Goal: Task Accomplishment & Management: Use online tool/utility

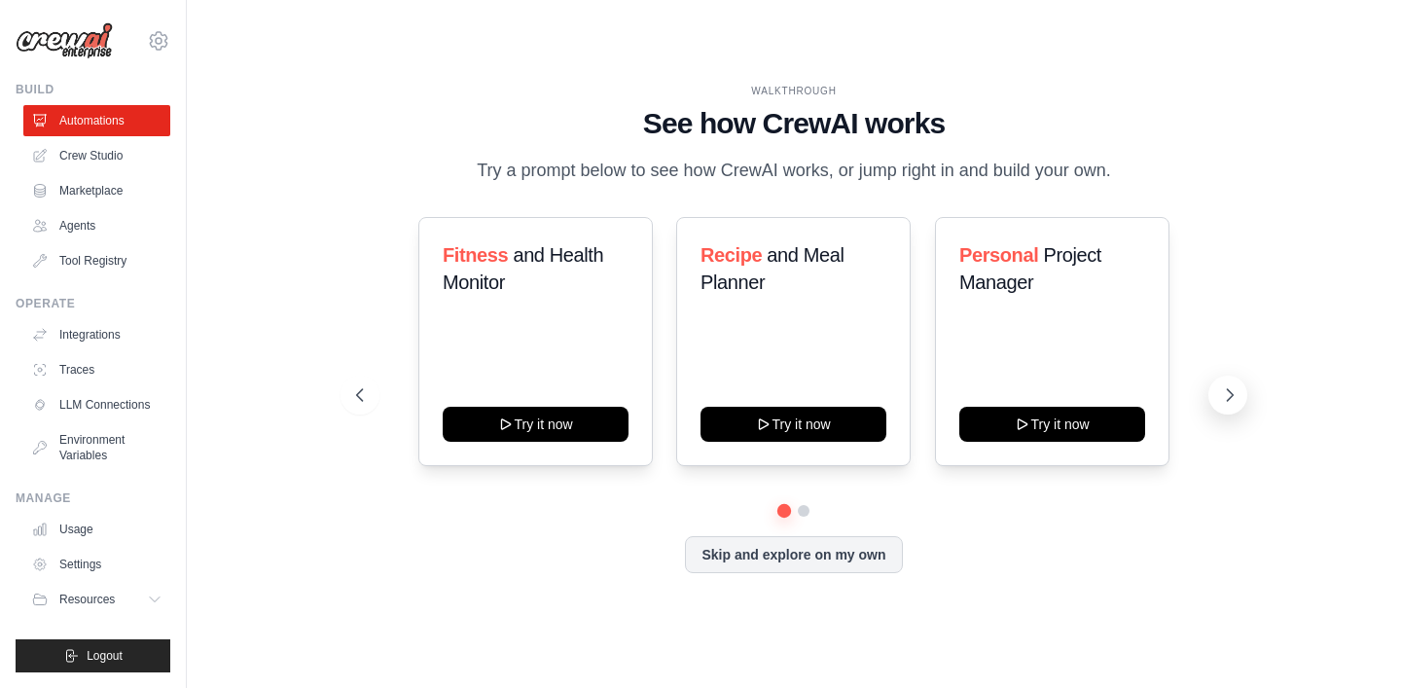
click at [1223, 399] on icon at bounding box center [1229, 394] width 19 height 19
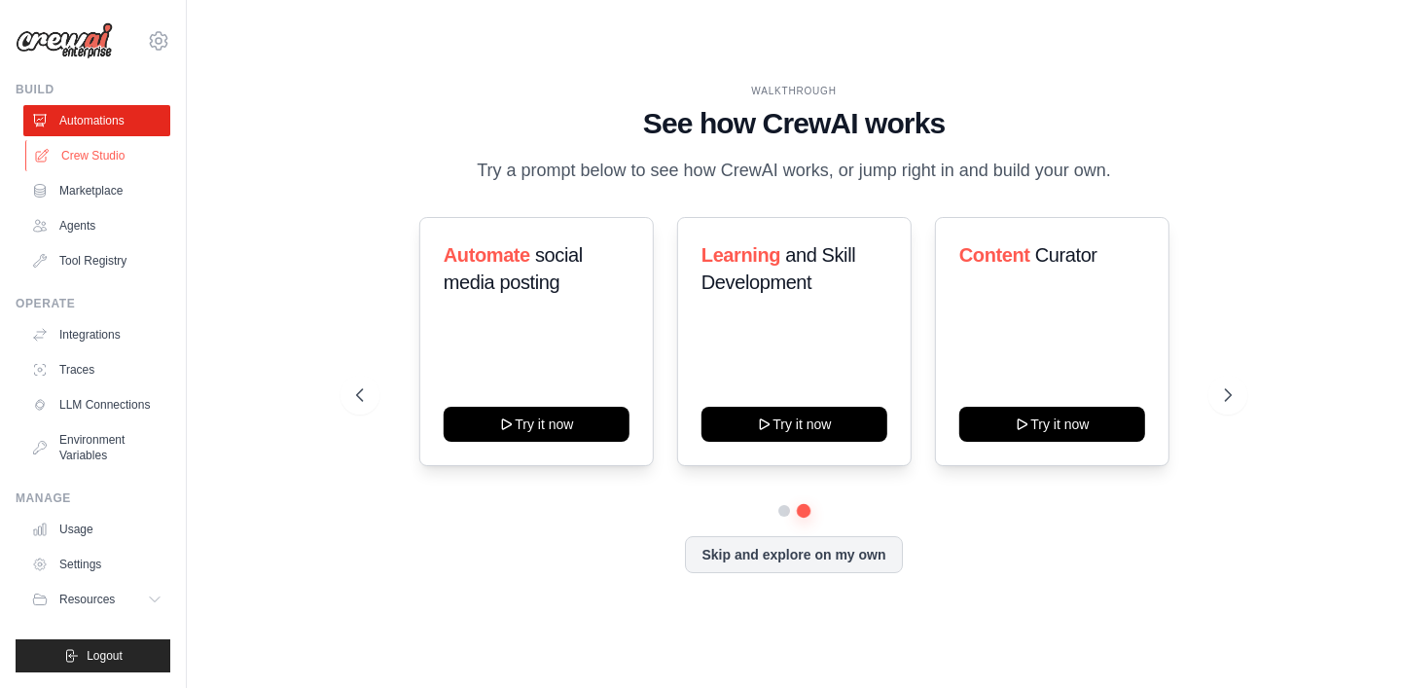
click at [103, 153] on link "Crew Studio" at bounding box center [98, 155] width 147 height 31
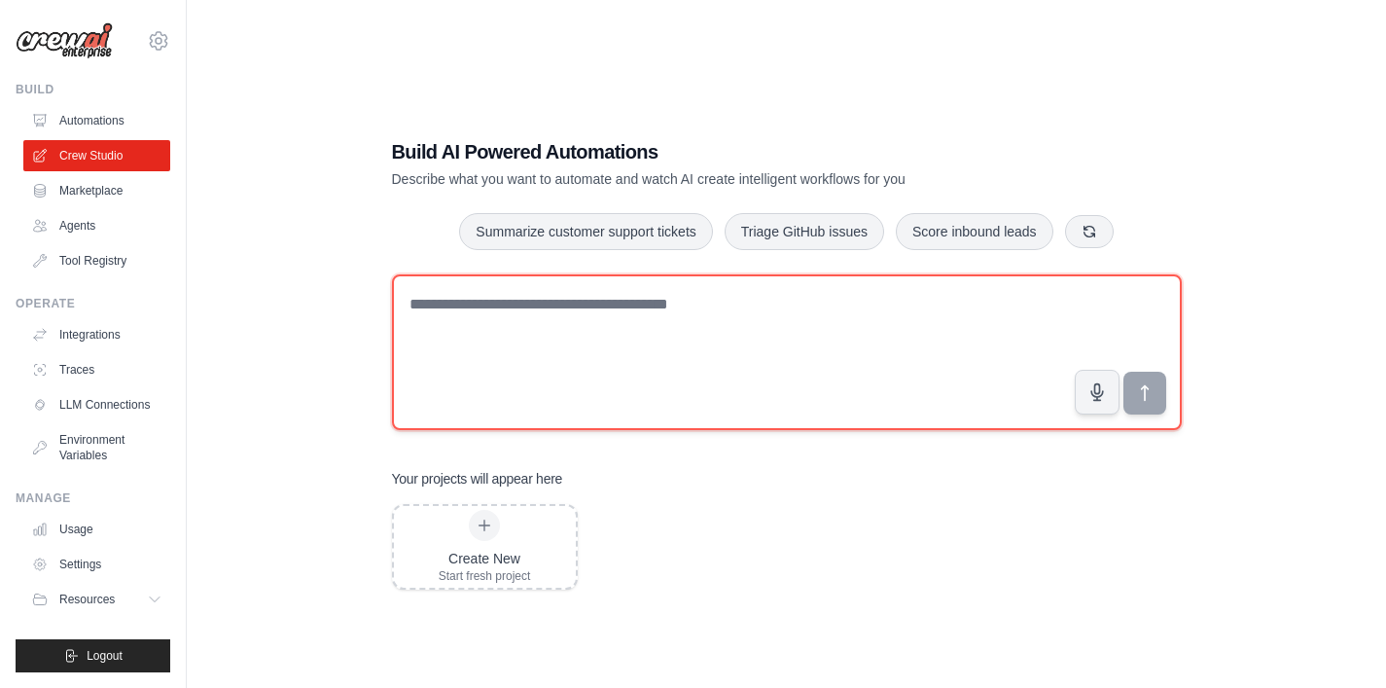
click at [599, 325] on textarea at bounding box center [787, 352] width 790 height 156
type textarea "*"
type textarea "**********"
type textarea "*"
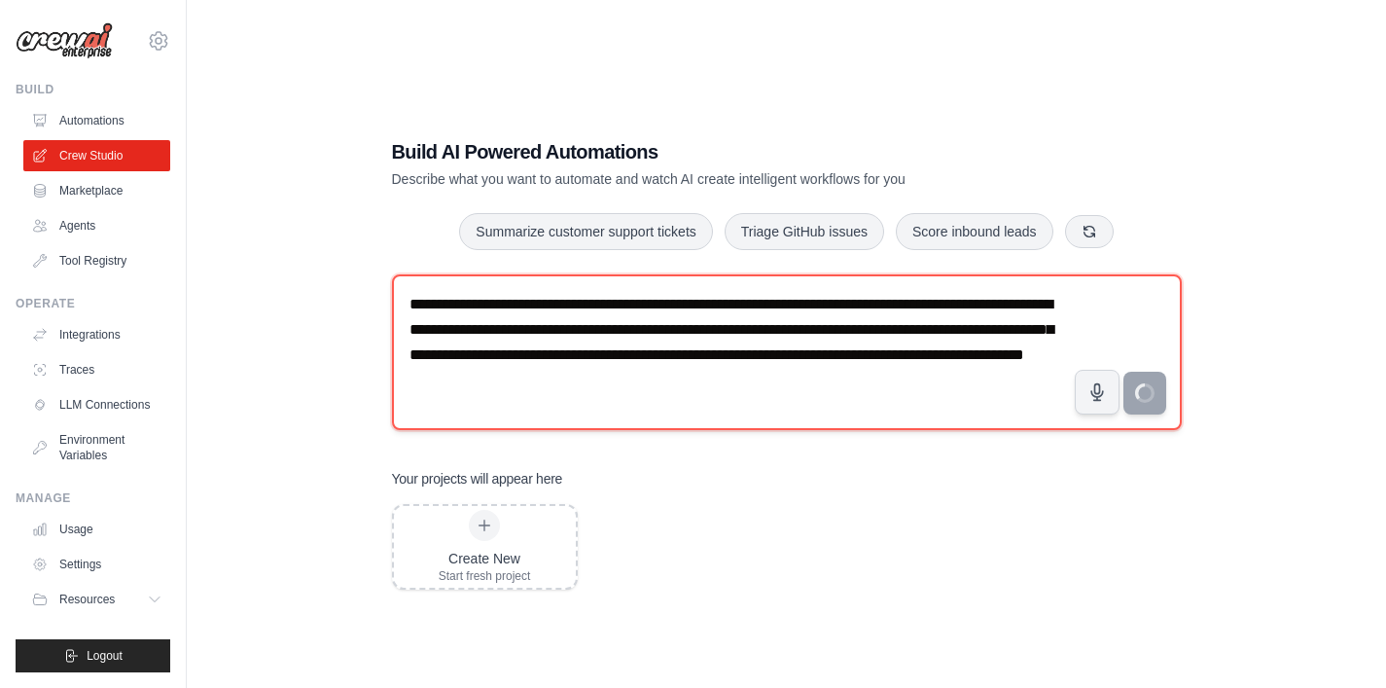
type textarea "**********"
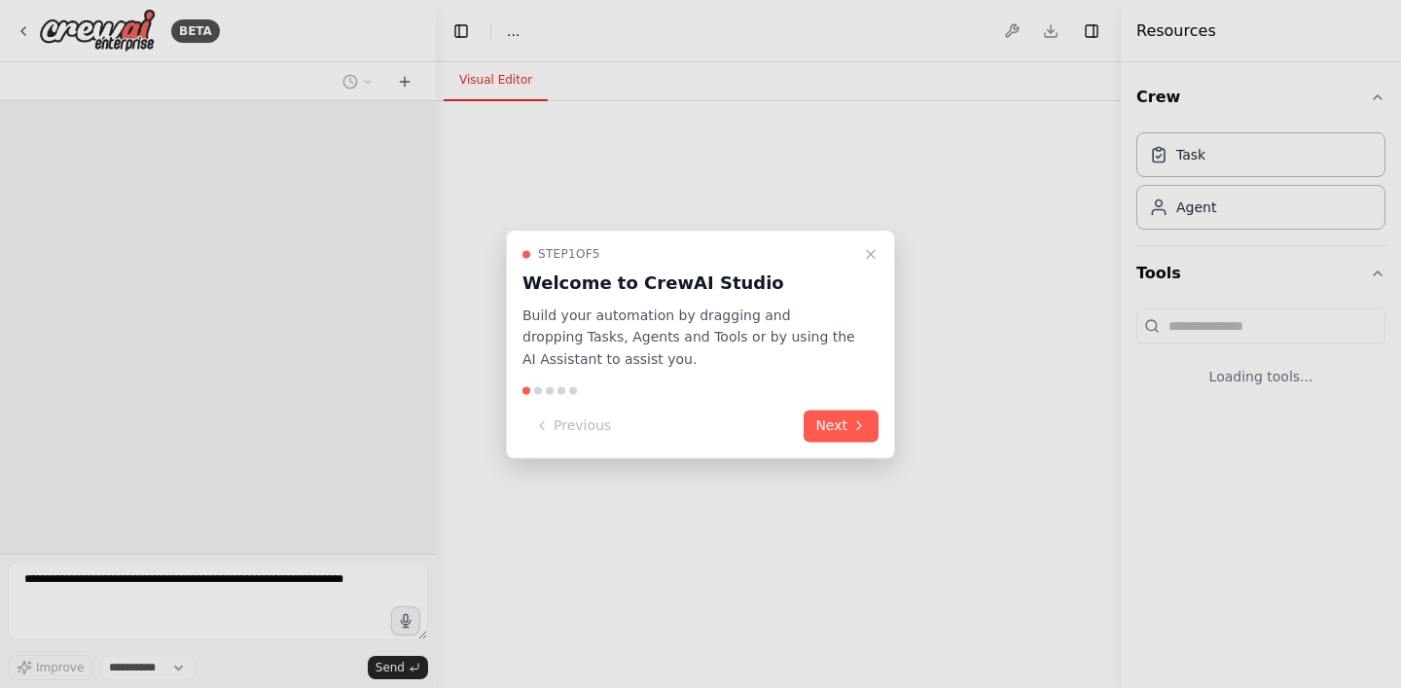
select select "****"
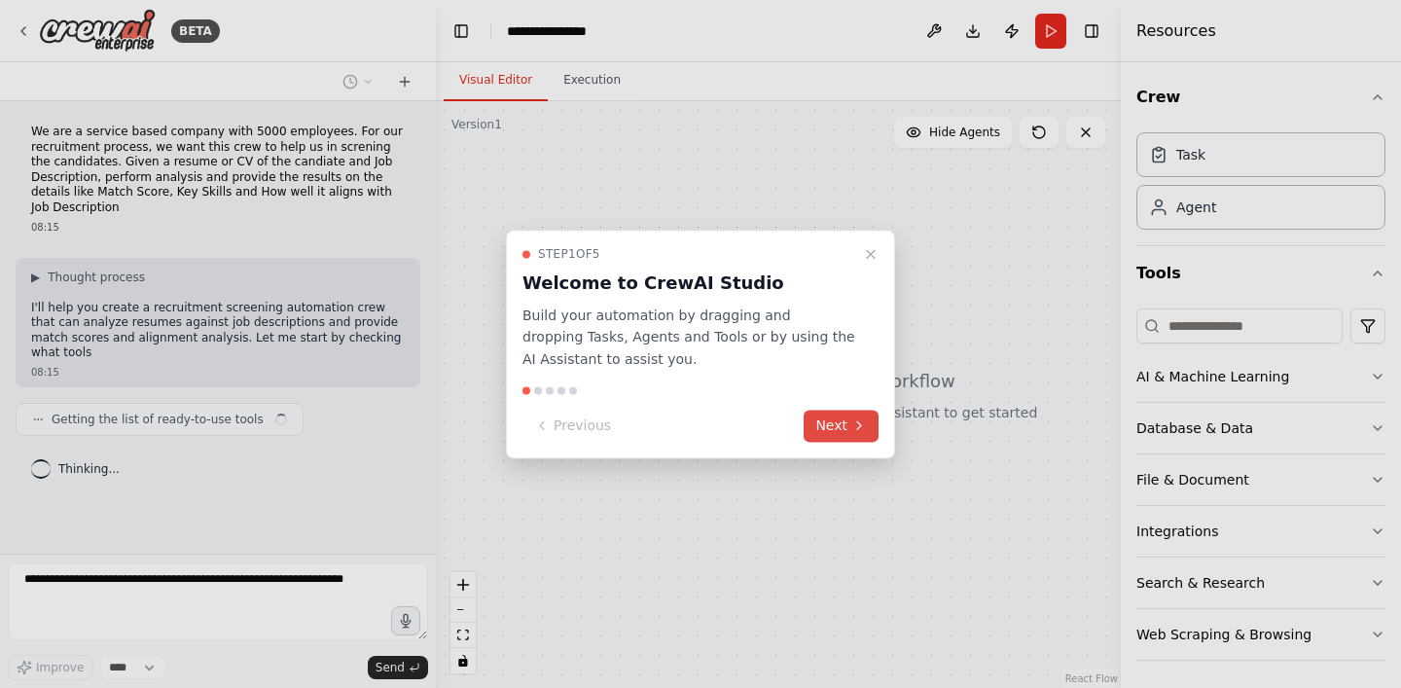
click at [846, 426] on button "Next" at bounding box center [841, 426] width 75 height 32
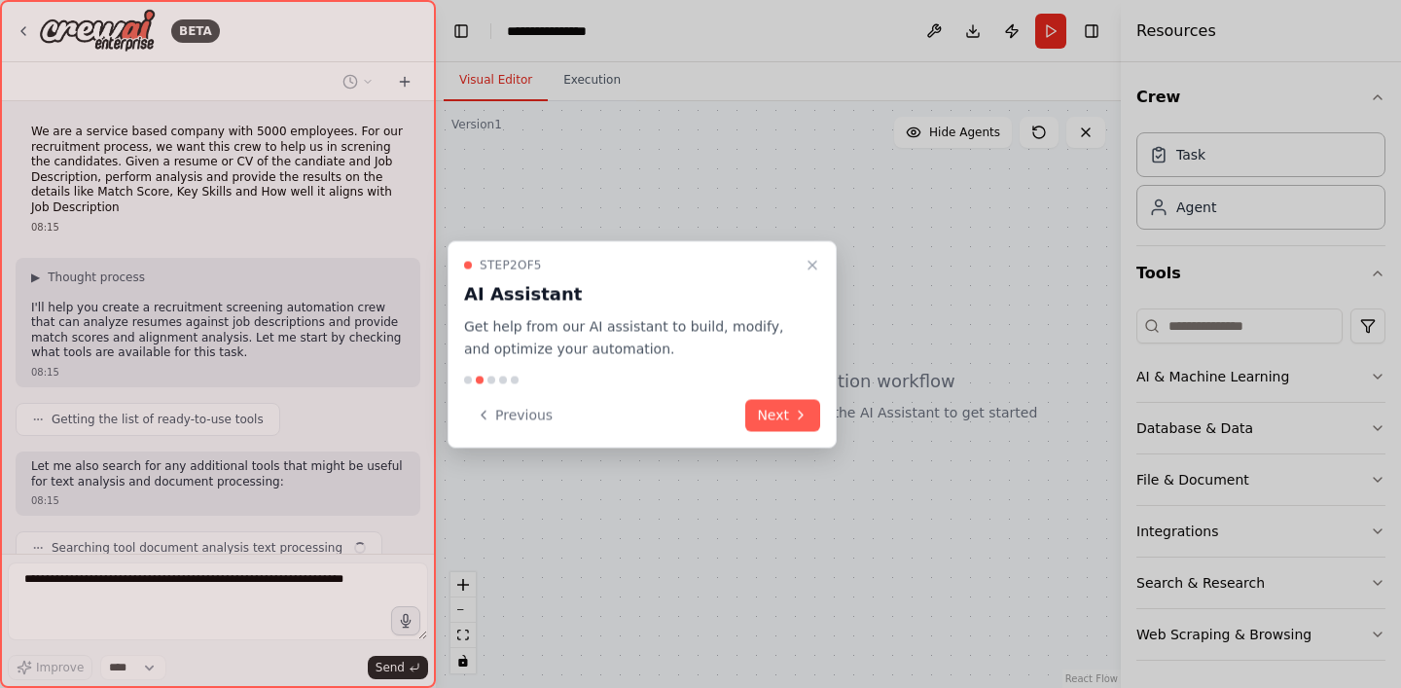
scroll to position [76, 0]
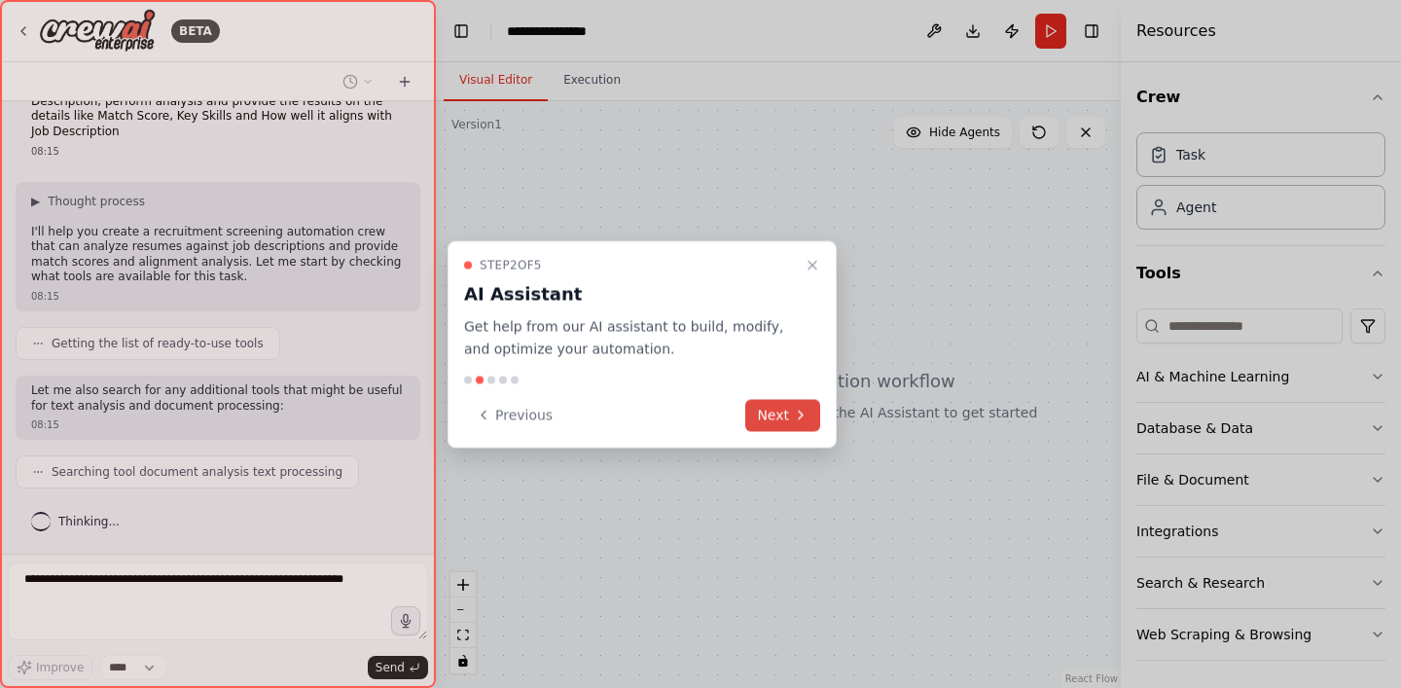
click at [784, 414] on button "Next" at bounding box center [782, 415] width 75 height 32
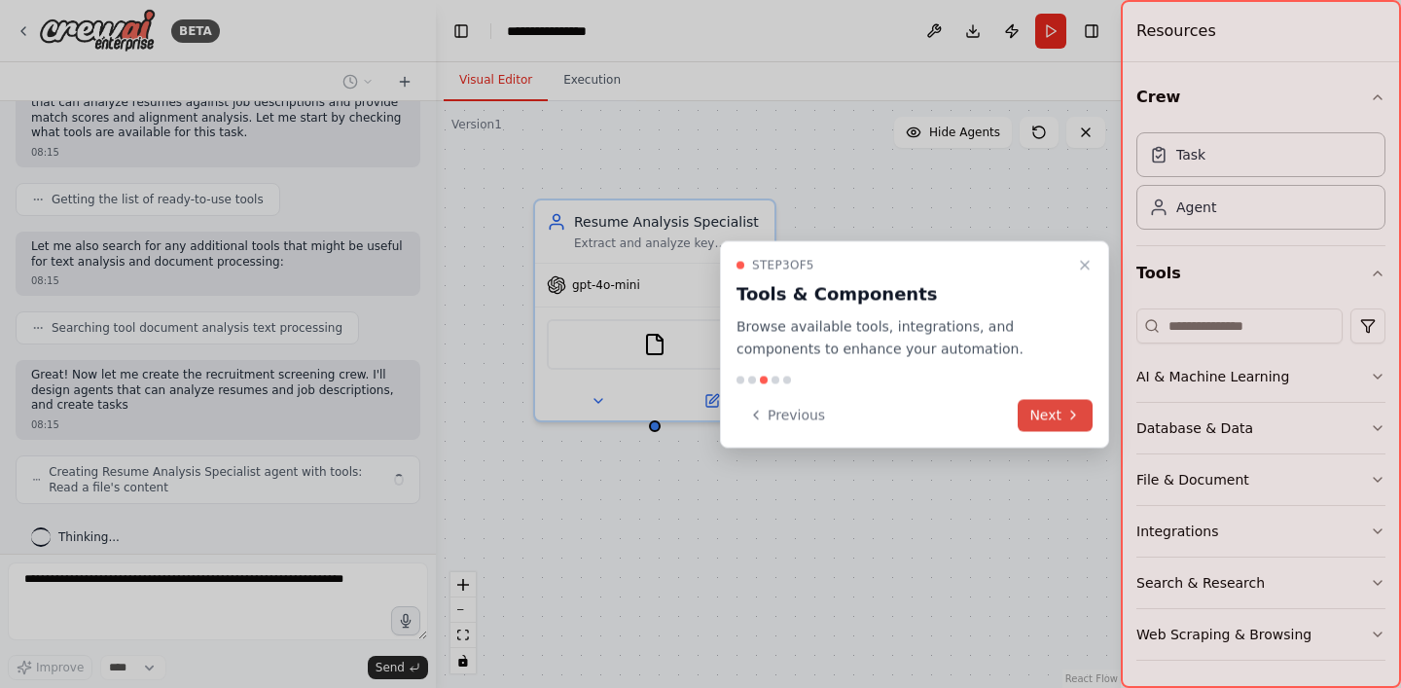
scroll to position [235, 0]
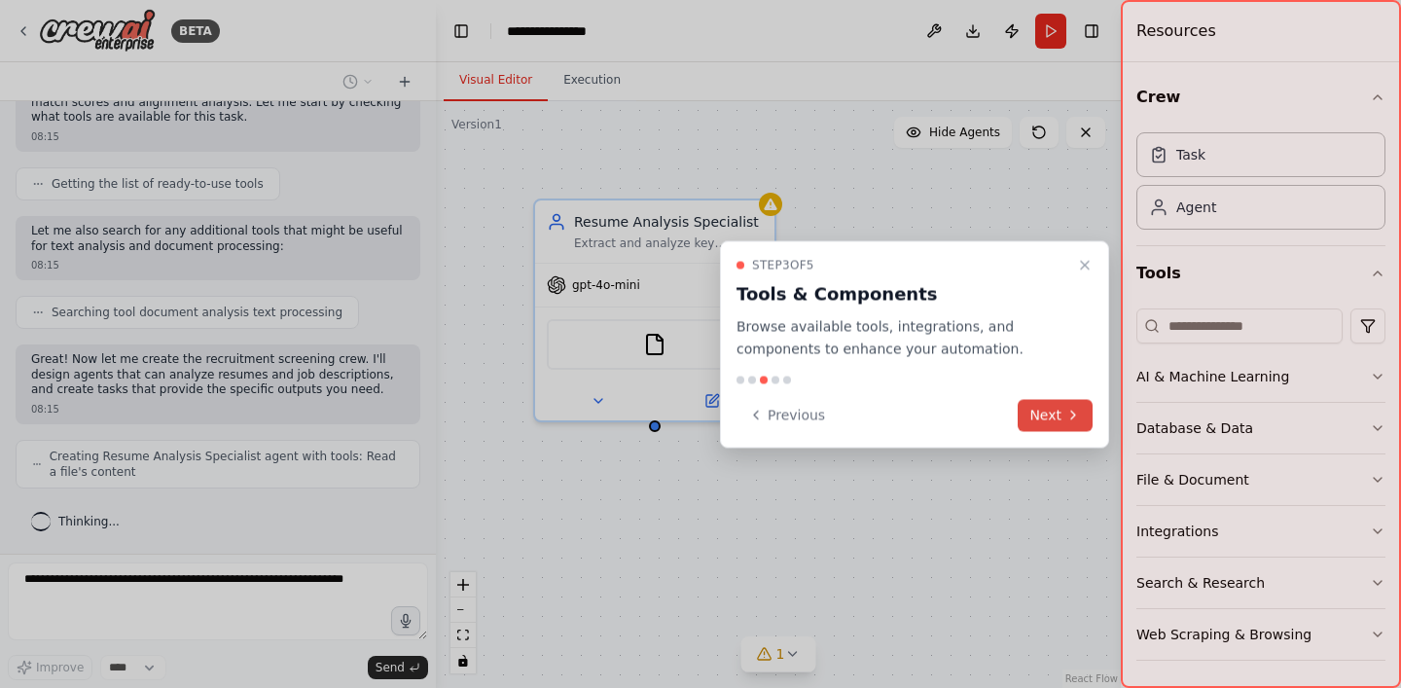
click at [1055, 417] on button "Next" at bounding box center [1055, 415] width 75 height 32
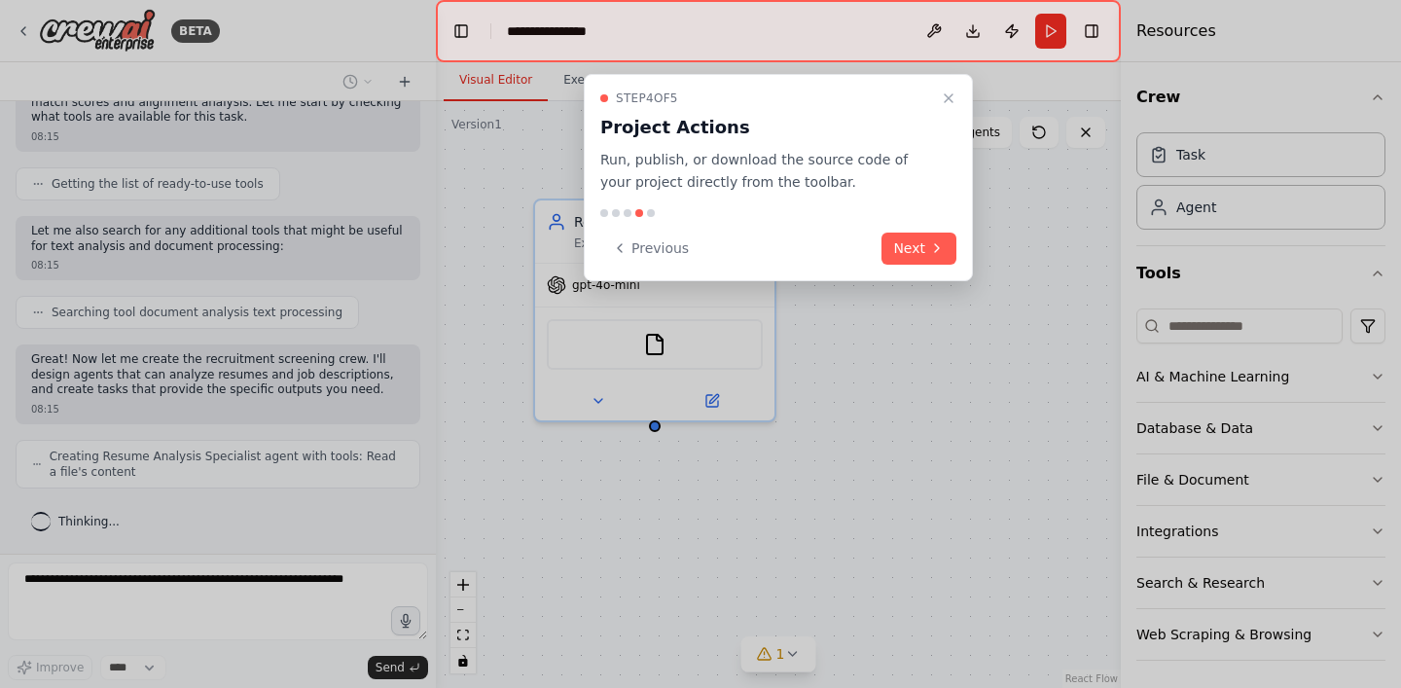
scroll to position [300, 0]
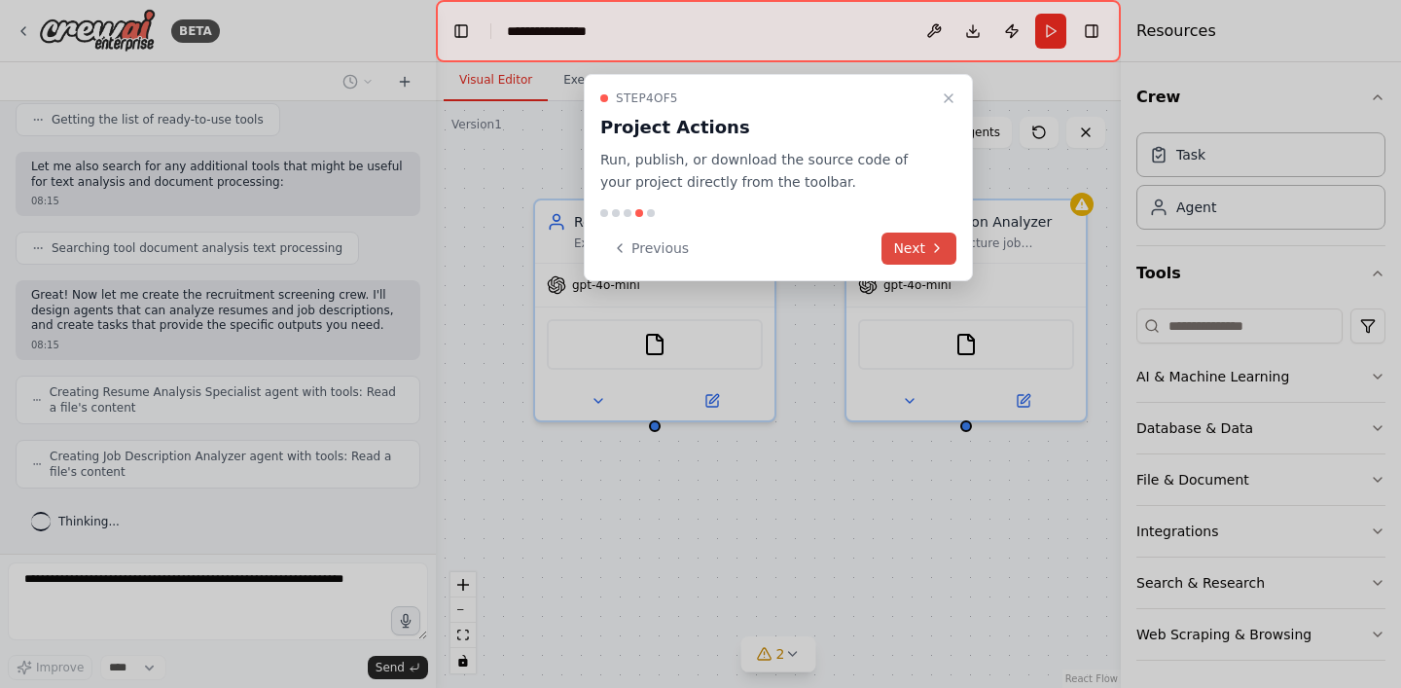
click at [905, 248] on button "Next" at bounding box center [918, 249] width 75 height 32
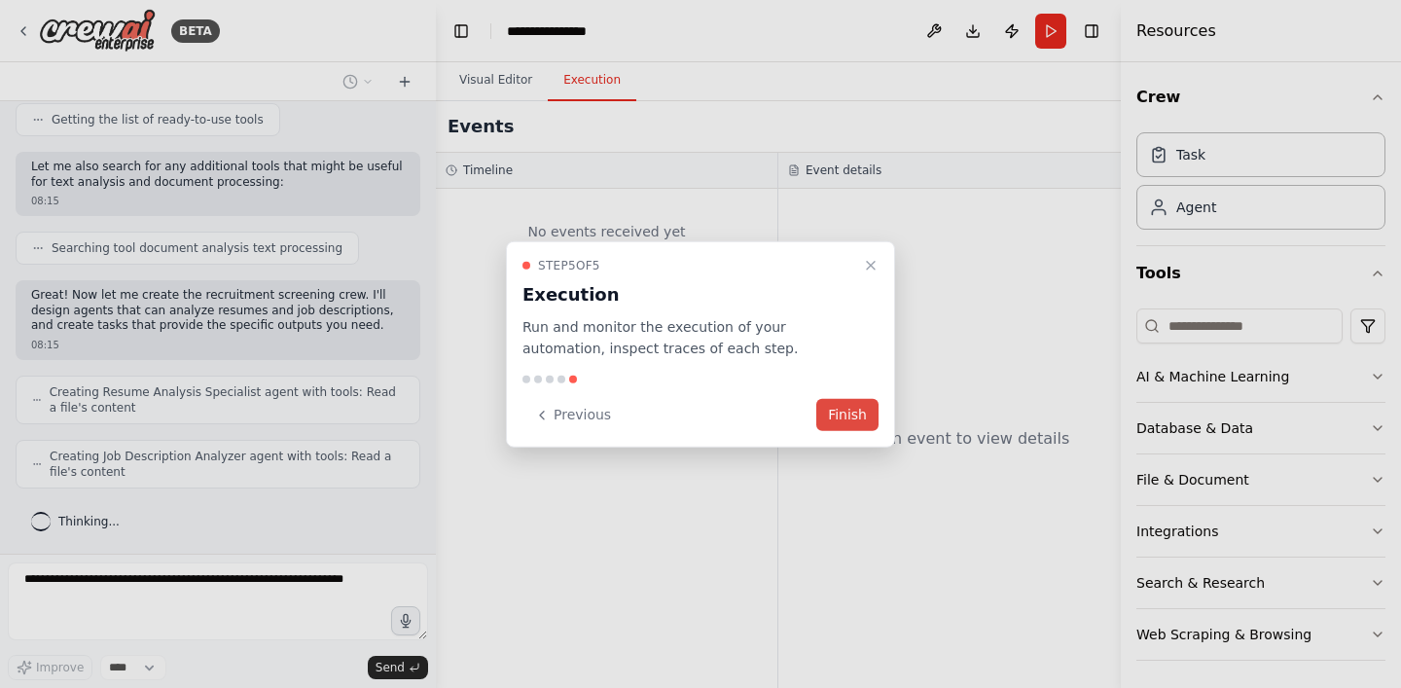
scroll to position [348, 0]
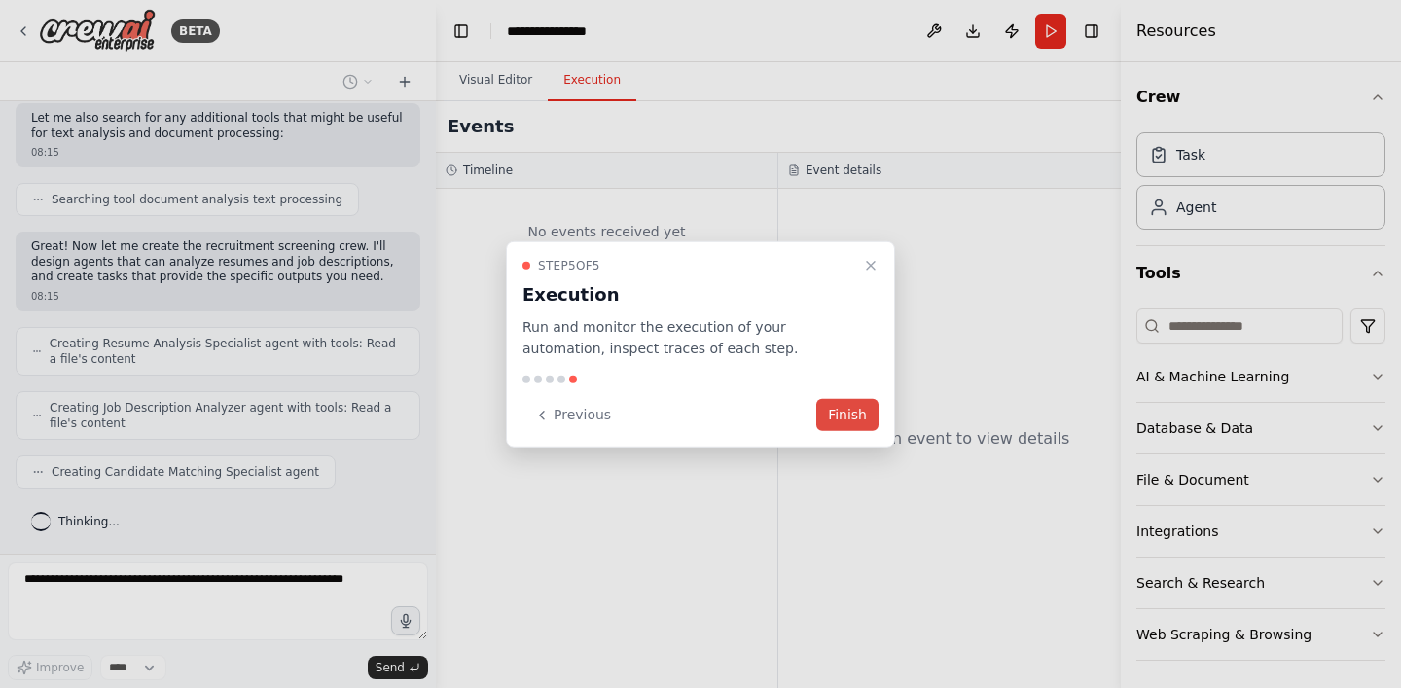
click at [857, 414] on button "Finish" at bounding box center [847, 415] width 62 height 32
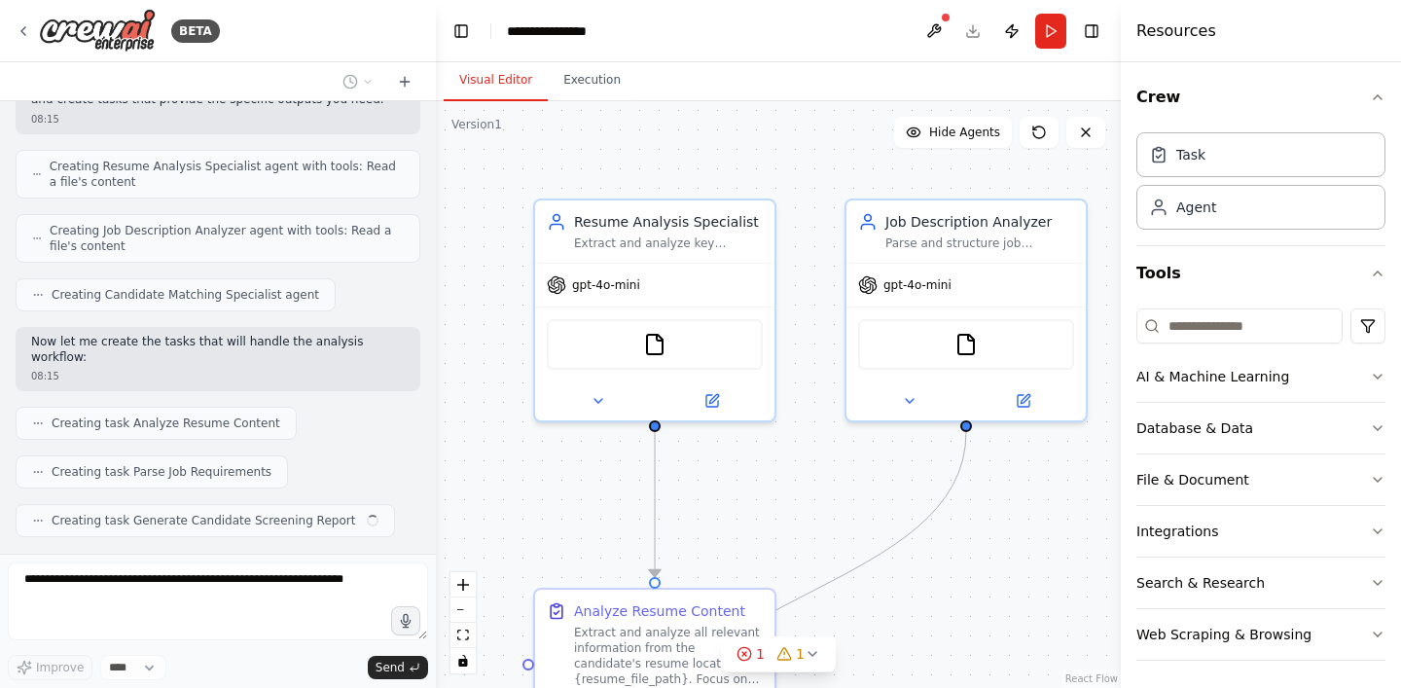
scroll to position [574, 0]
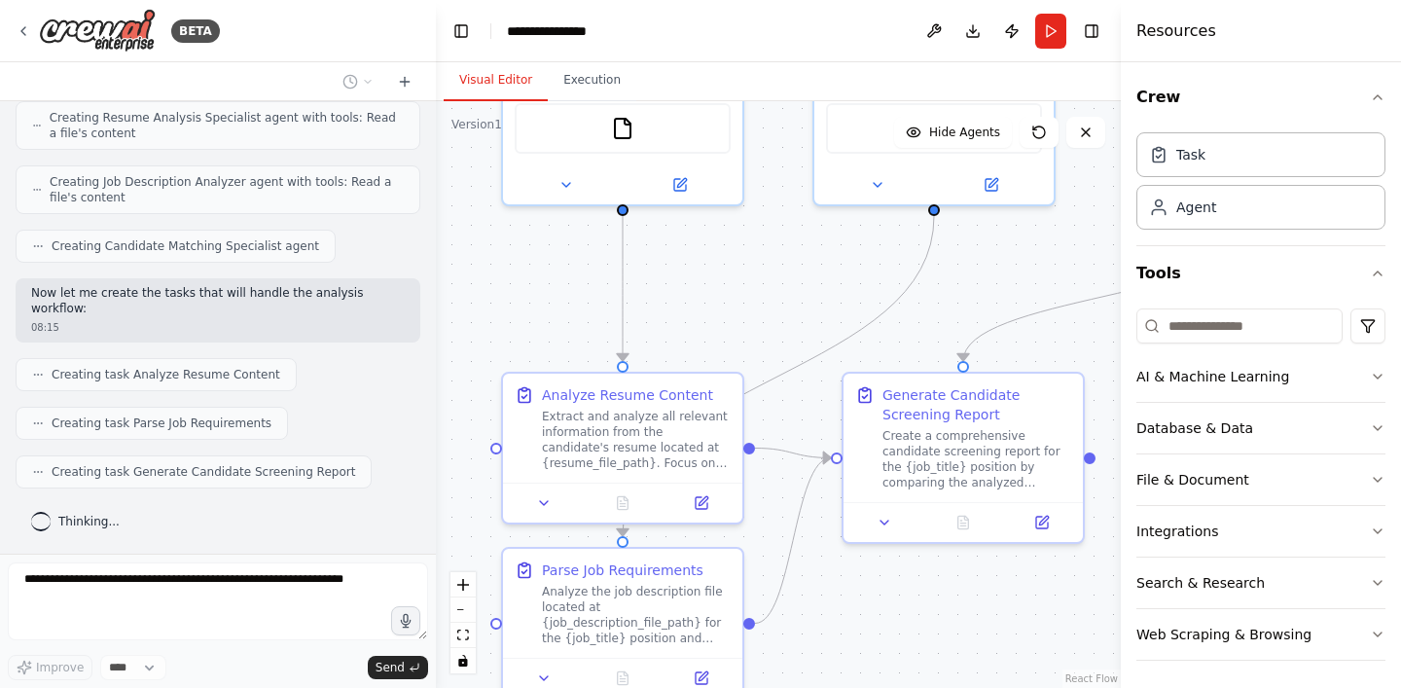
drag, startPoint x: 772, startPoint y: 529, endPoint x: 743, endPoint y: 317, distance: 214.0
click at [739, 313] on div ".deletable-edge-delete-btn { width: 20px; height: 20px; border: 0px solid #ffff…" at bounding box center [778, 394] width 685 height 587
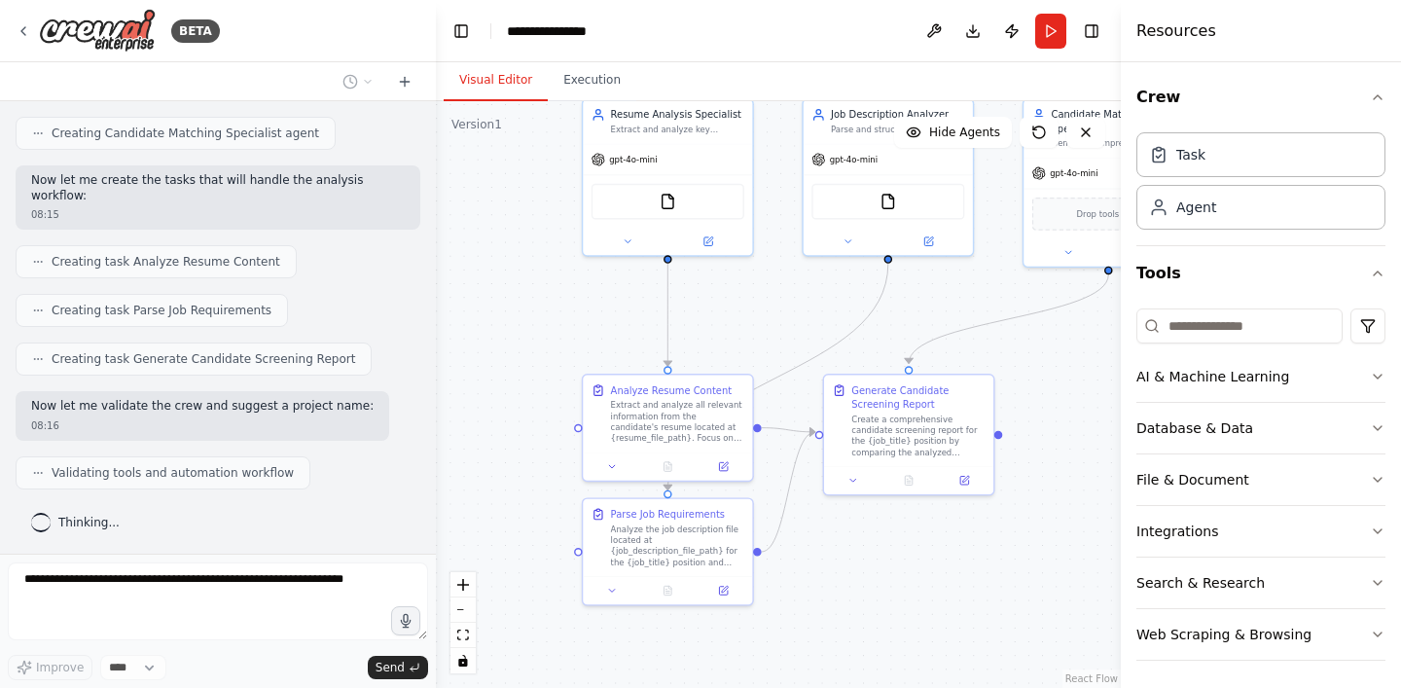
drag, startPoint x: 945, startPoint y: 572, endPoint x: 845, endPoint y: 544, distance: 103.2
click at [845, 544] on div ".deletable-edge-delete-btn { width: 20px; height: 20px; border: 0px solid #ffff…" at bounding box center [778, 394] width 685 height 587
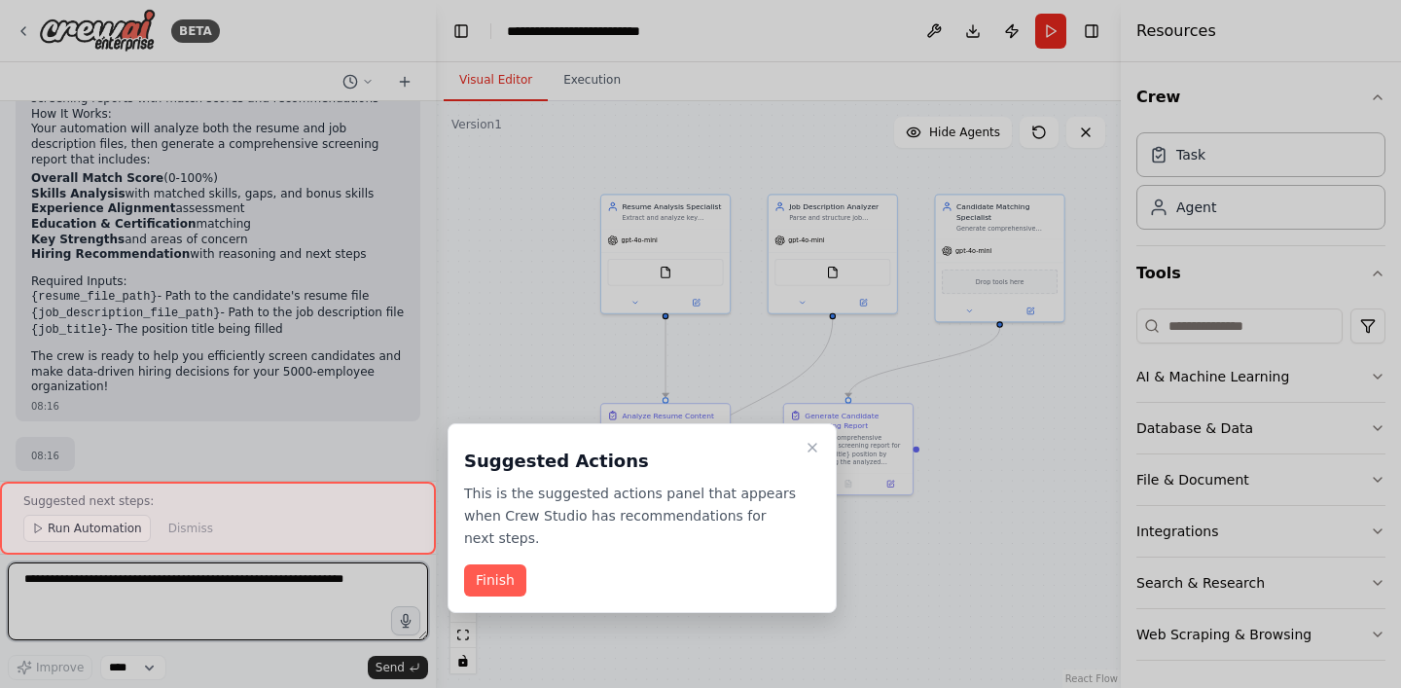
scroll to position [1424, 0]
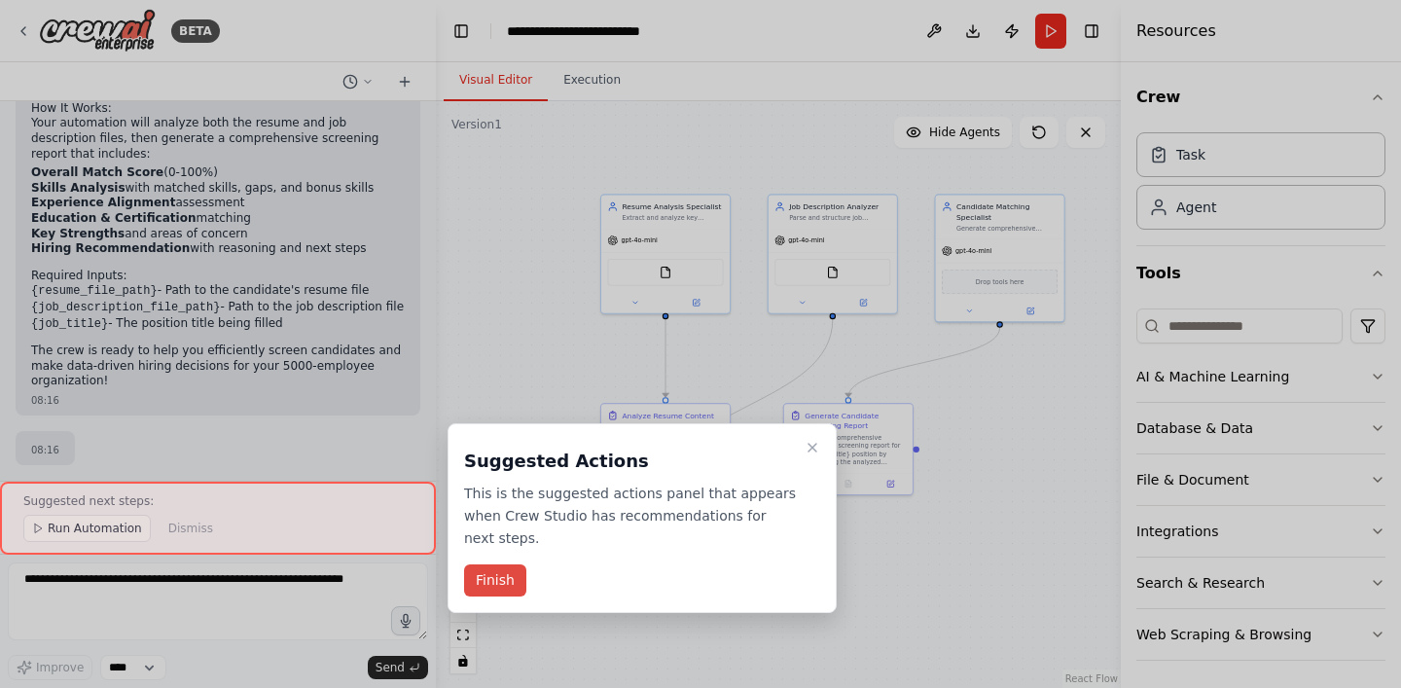
click at [521, 578] on button "Finish" at bounding box center [495, 580] width 62 height 32
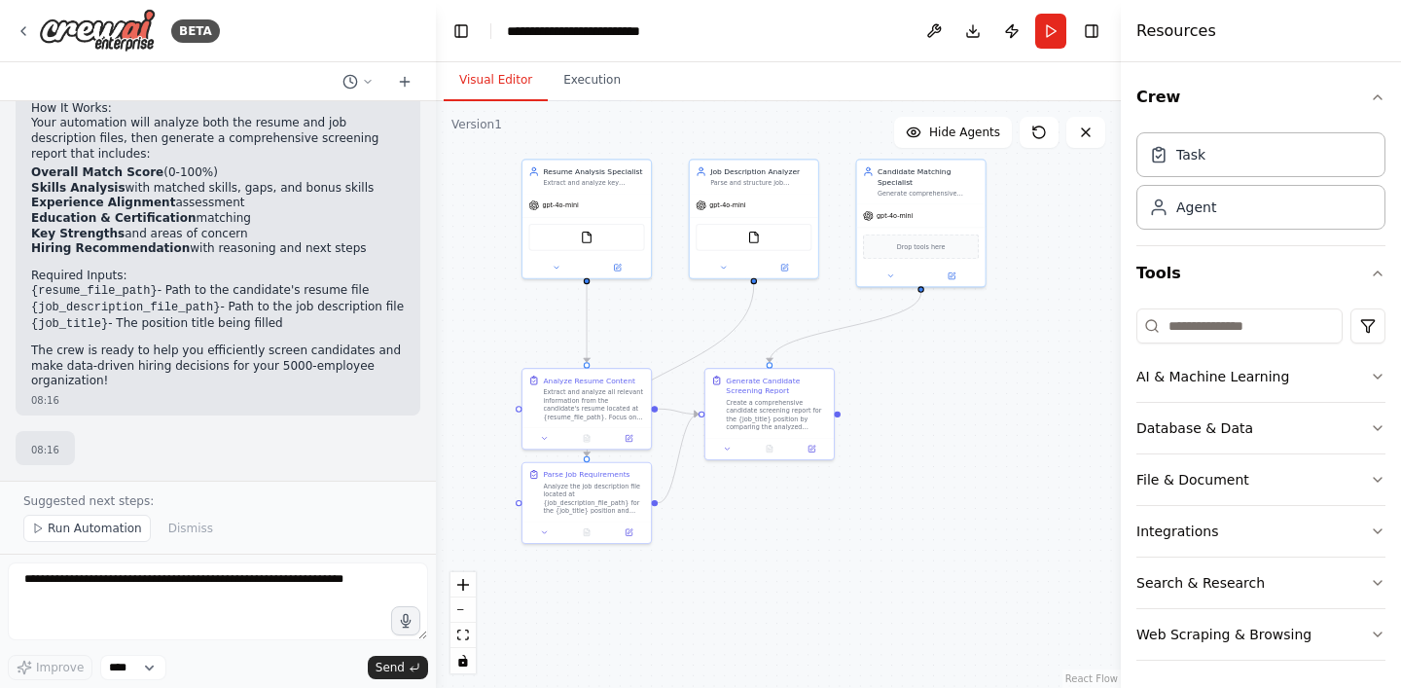
drag, startPoint x: 918, startPoint y: 557, endPoint x: 840, endPoint y: 521, distance: 86.2
click at [840, 521] on div ".deletable-edge-delete-btn { width: 20px; height: 20px; border: 0px solid #ffff…" at bounding box center [778, 394] width 685 height 587
click at [97, 527] on span "Run Automation" at bounding box center [95, 529] width 94 height 16
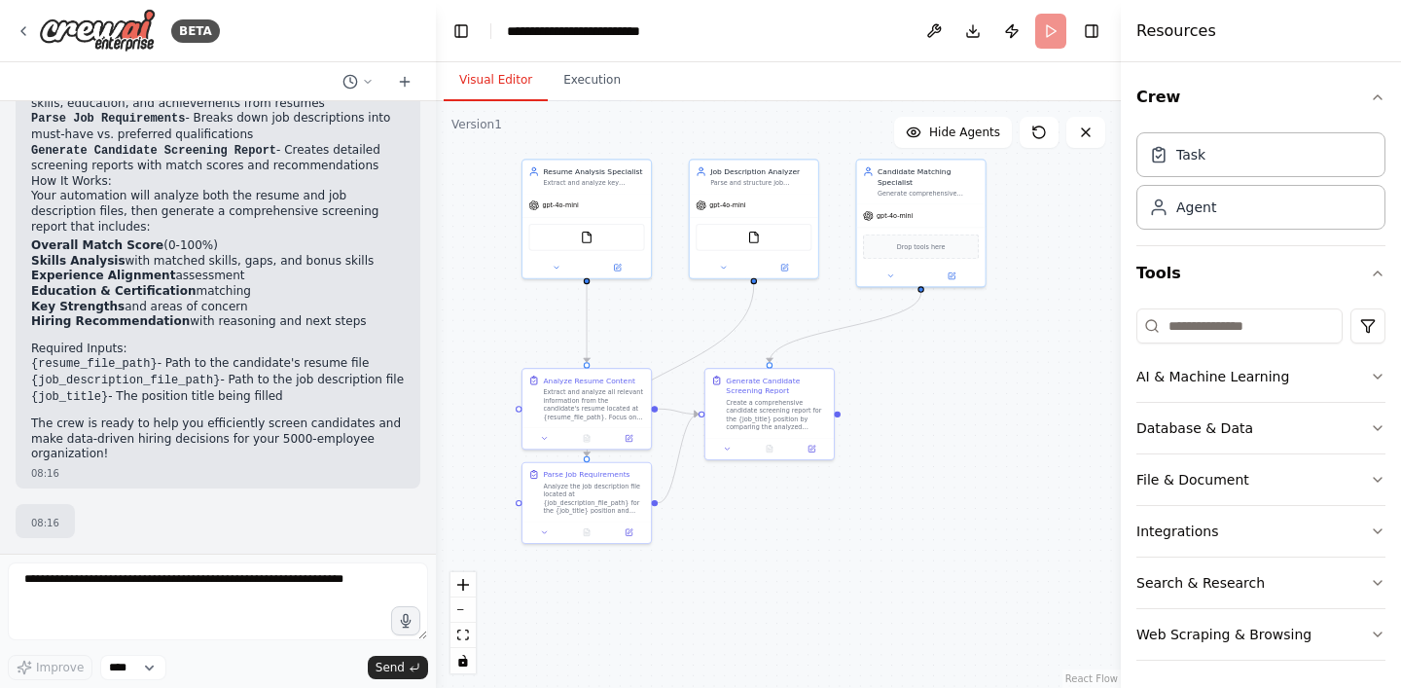
scroll to position [1351, 0]
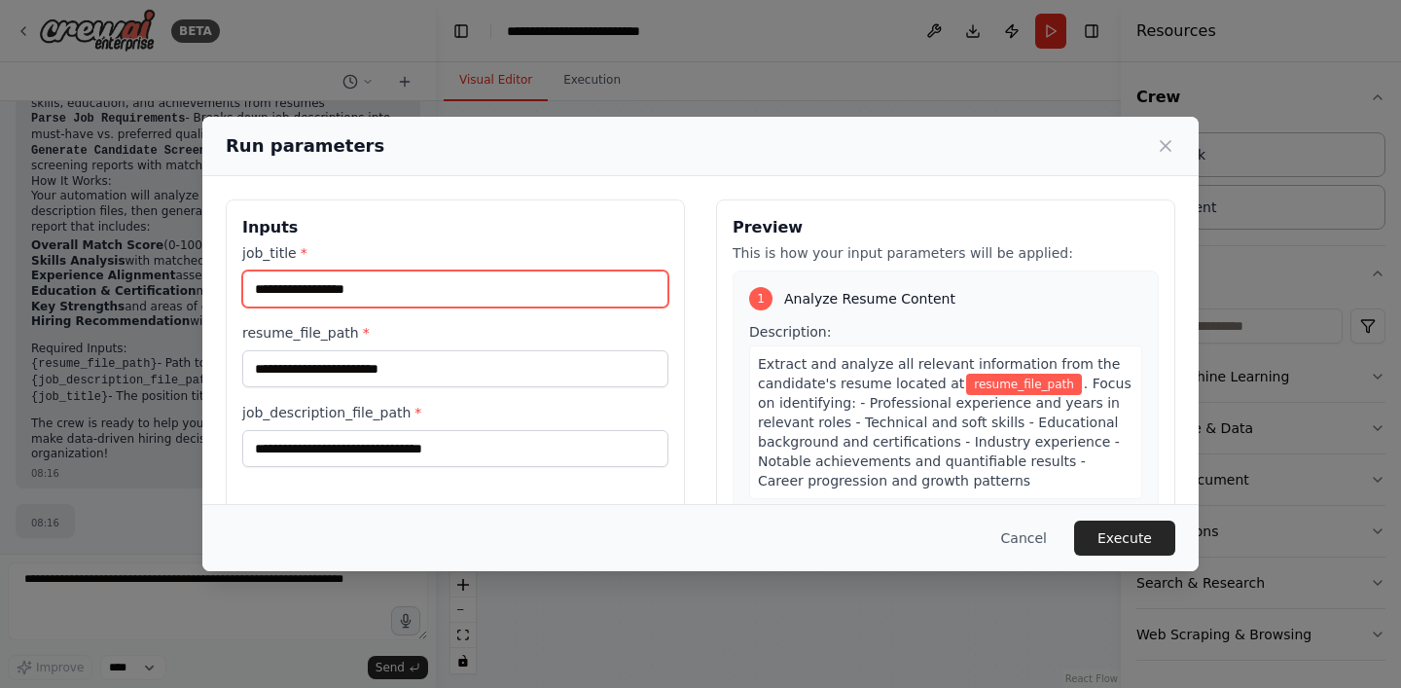
click at [293, 292] on input "job_title *" at bounding box center [455, 288] width 426 height 37
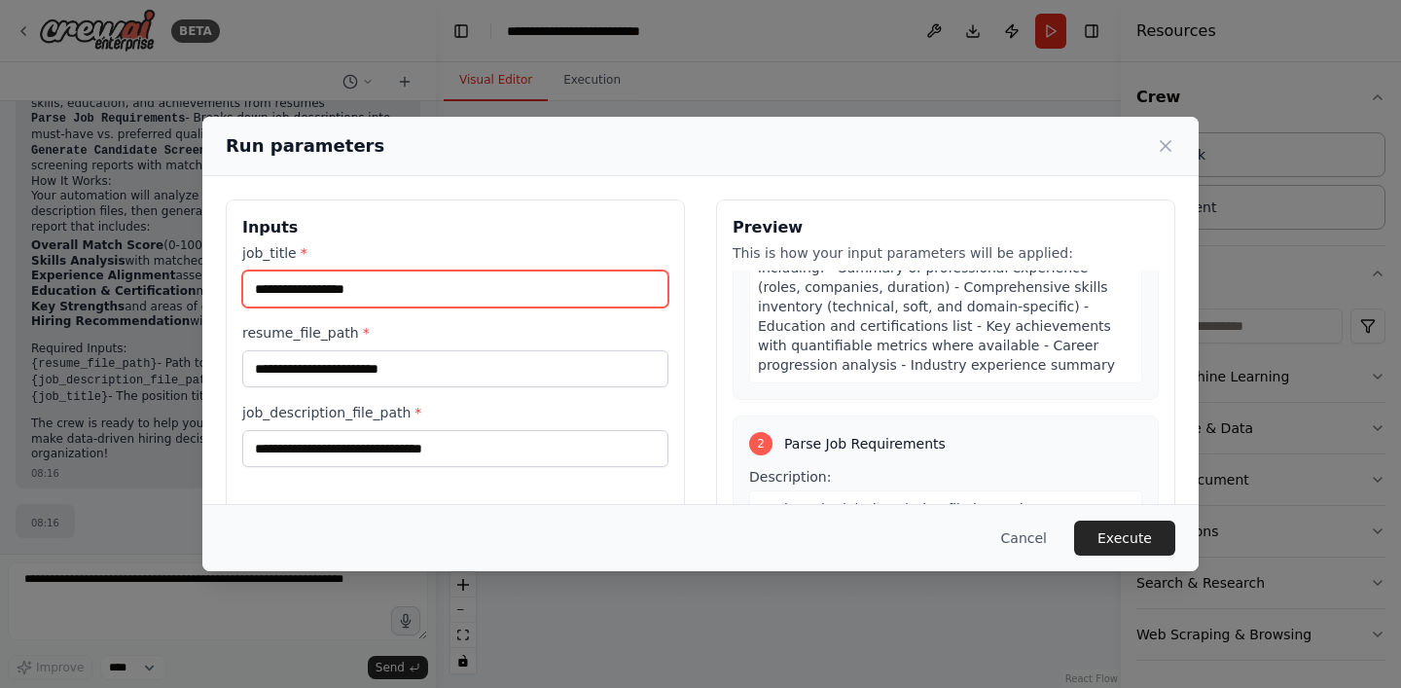
scroll to position [583, 0]
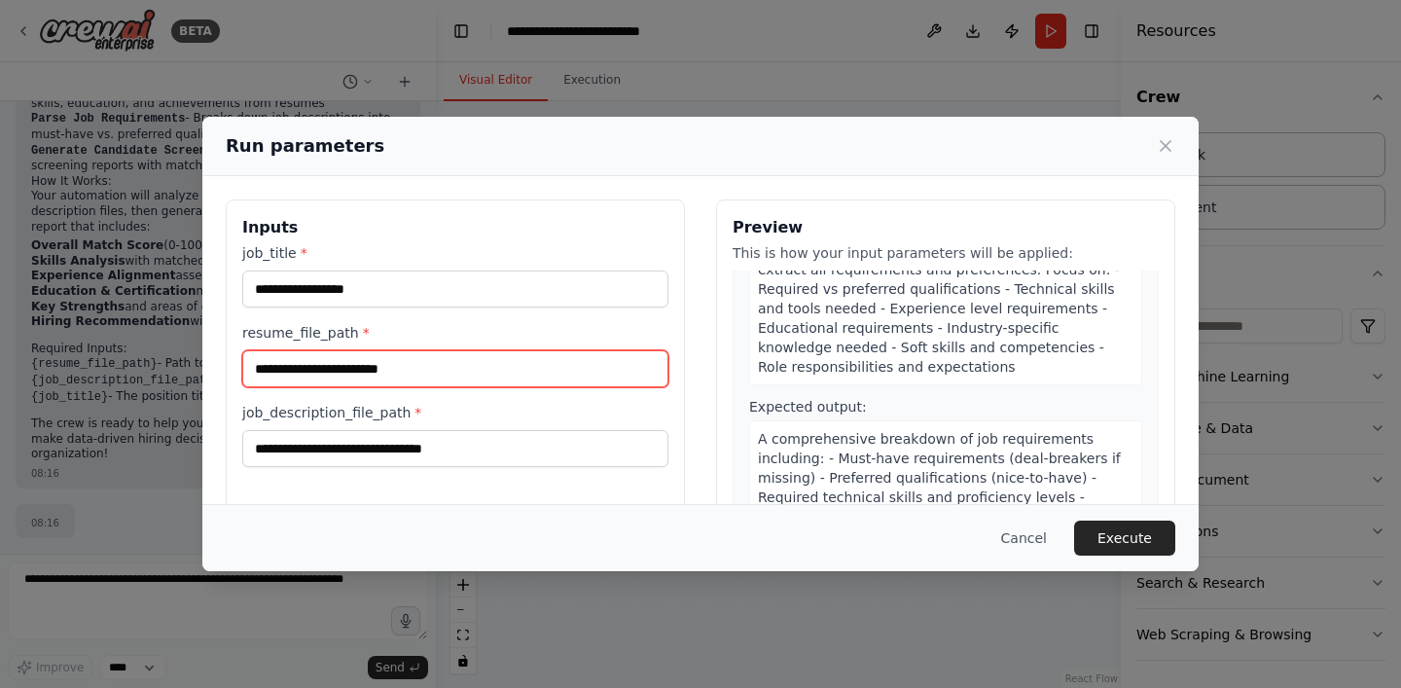
click at [501, 379] on input "resume_file_path *" at bounding box center [455, 368] width 426 height 37
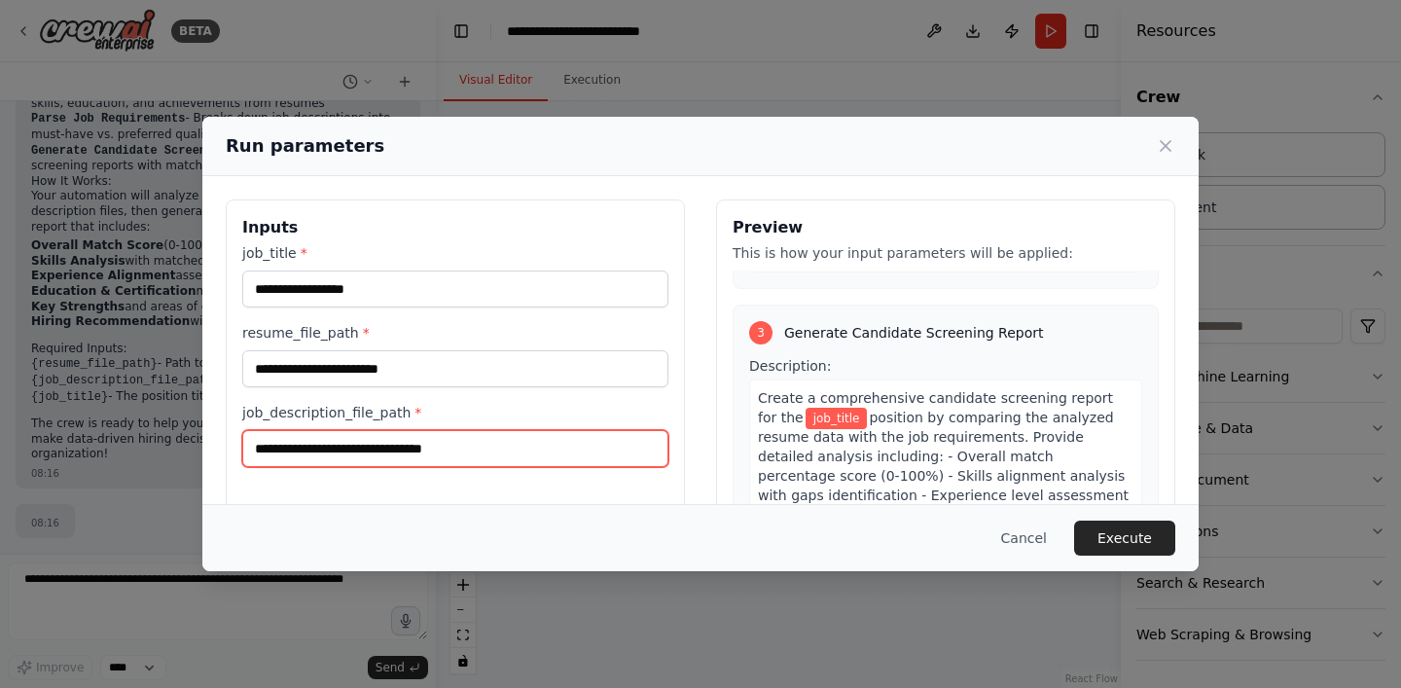
click at [441, 443] on input "job_description_file_path *" at bounding box center [455, 448] width 426 height 37
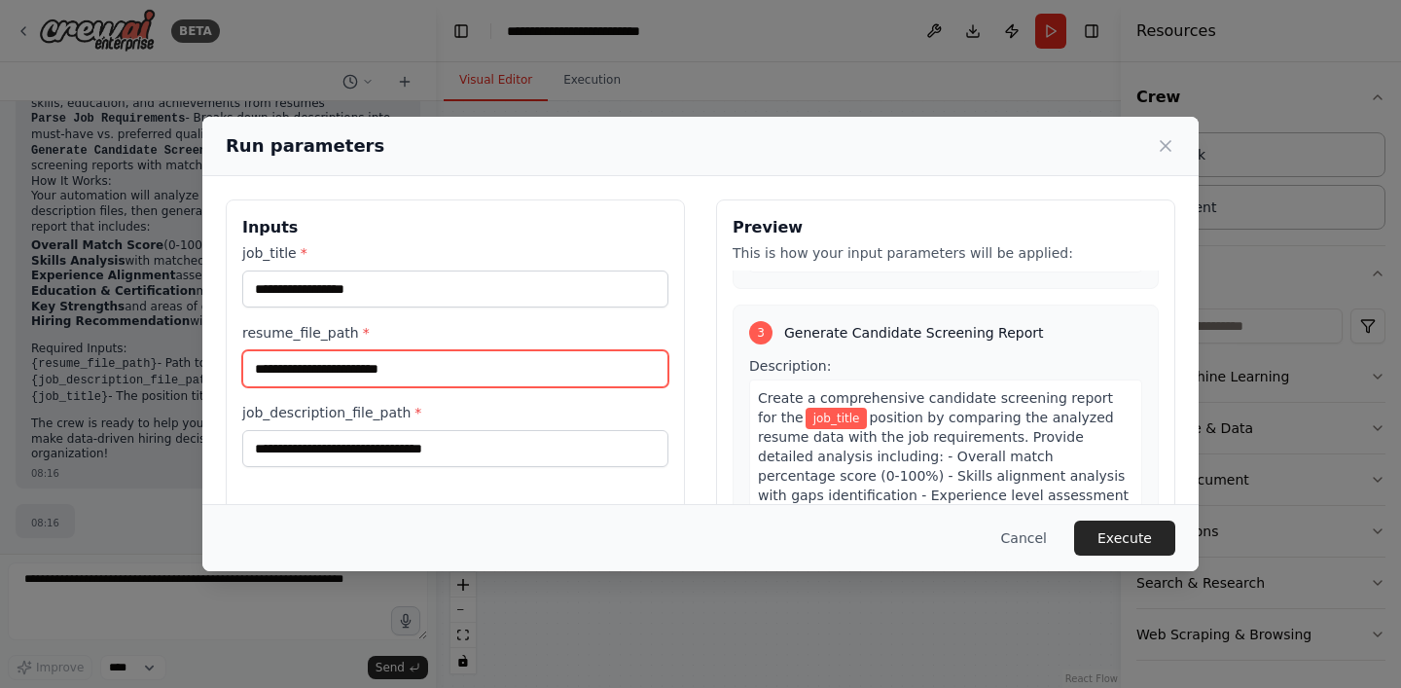
click at [410, 377] on input "resume_file_path *" at bounding box center [455, 368] width 426 height 37
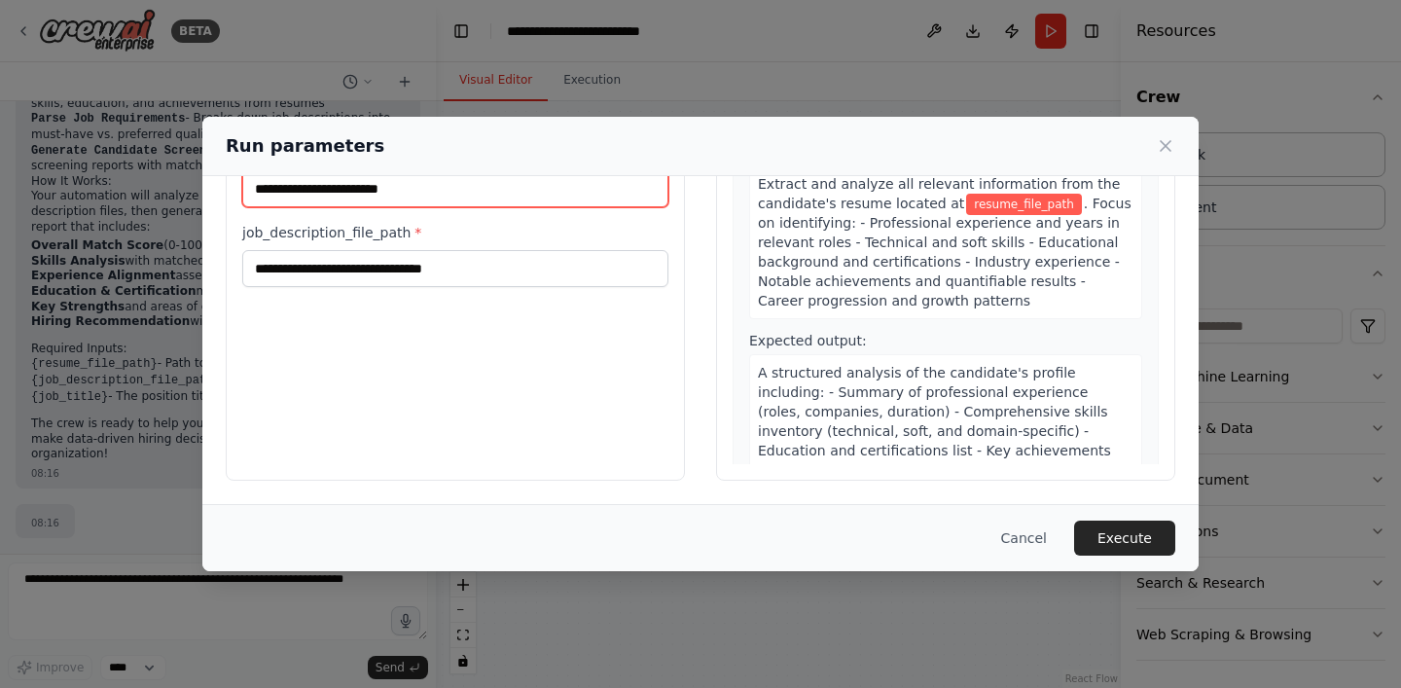
scroll to position [0, 0]
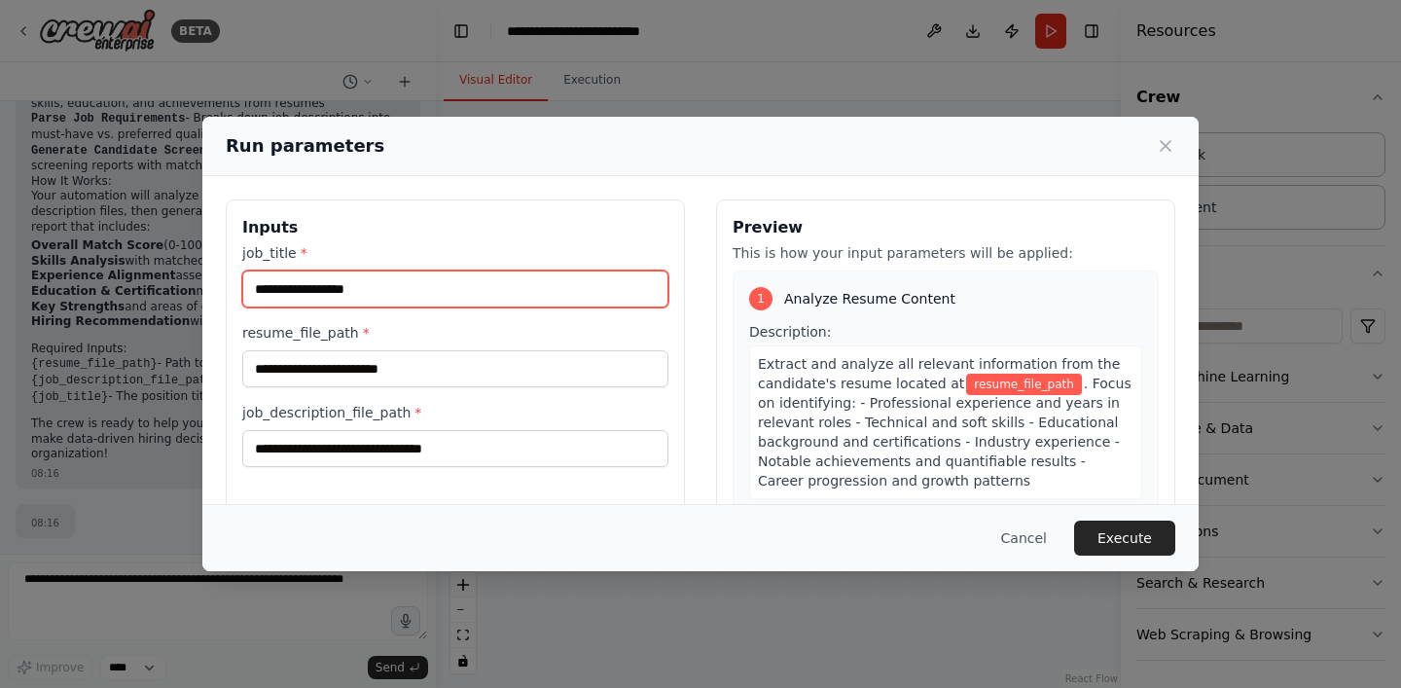
click at [478, 284] on input "job_title *" at bounding box center [455, 288] width 426 height 37
click at [1033, 535] on button "Cancel" at bounding box center [1024, 538] width 77 height 35
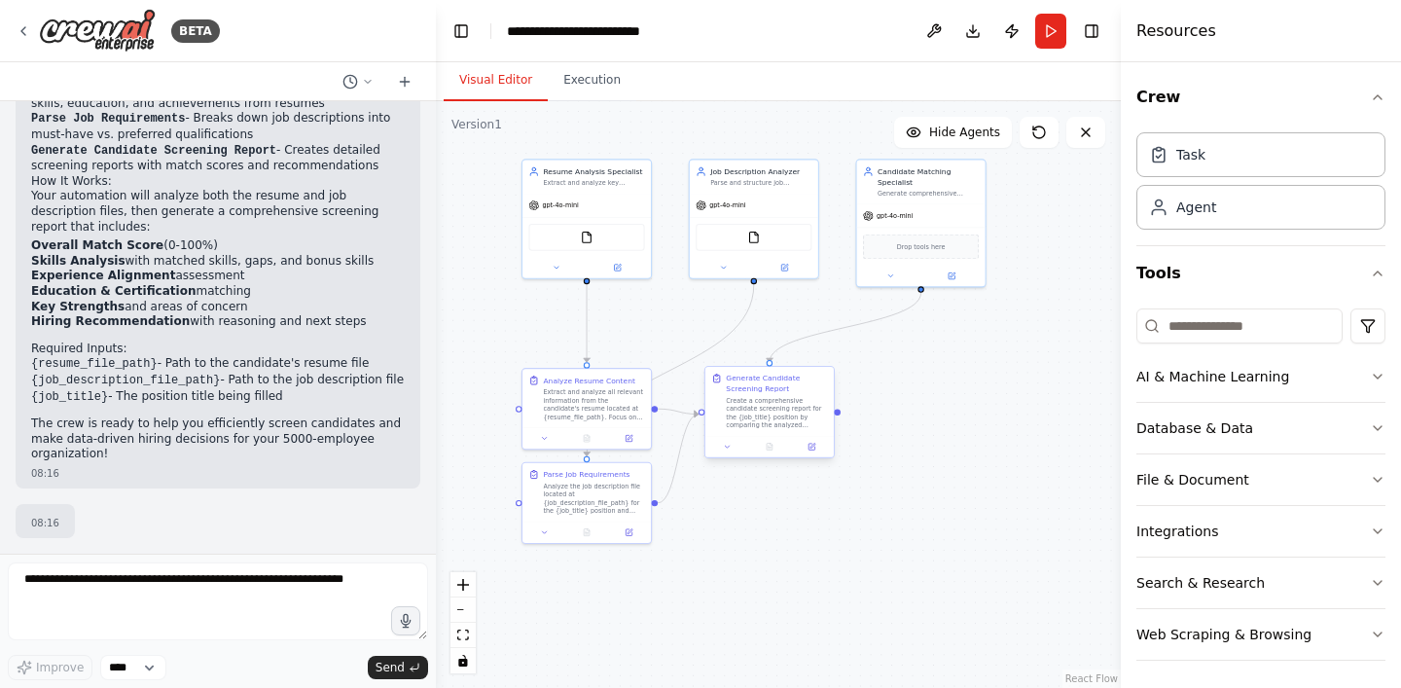
click at [752, 389] on div "Generate Candidate Screening Report" at bounding box center [776, 383] width 101 height 20
click at [927, 358] on div ".deletable-edge-delete-btn { width: 20px; height: 20px; border: 0px solid #ffff…" at bounding box center [778, 394] width 685 height 587
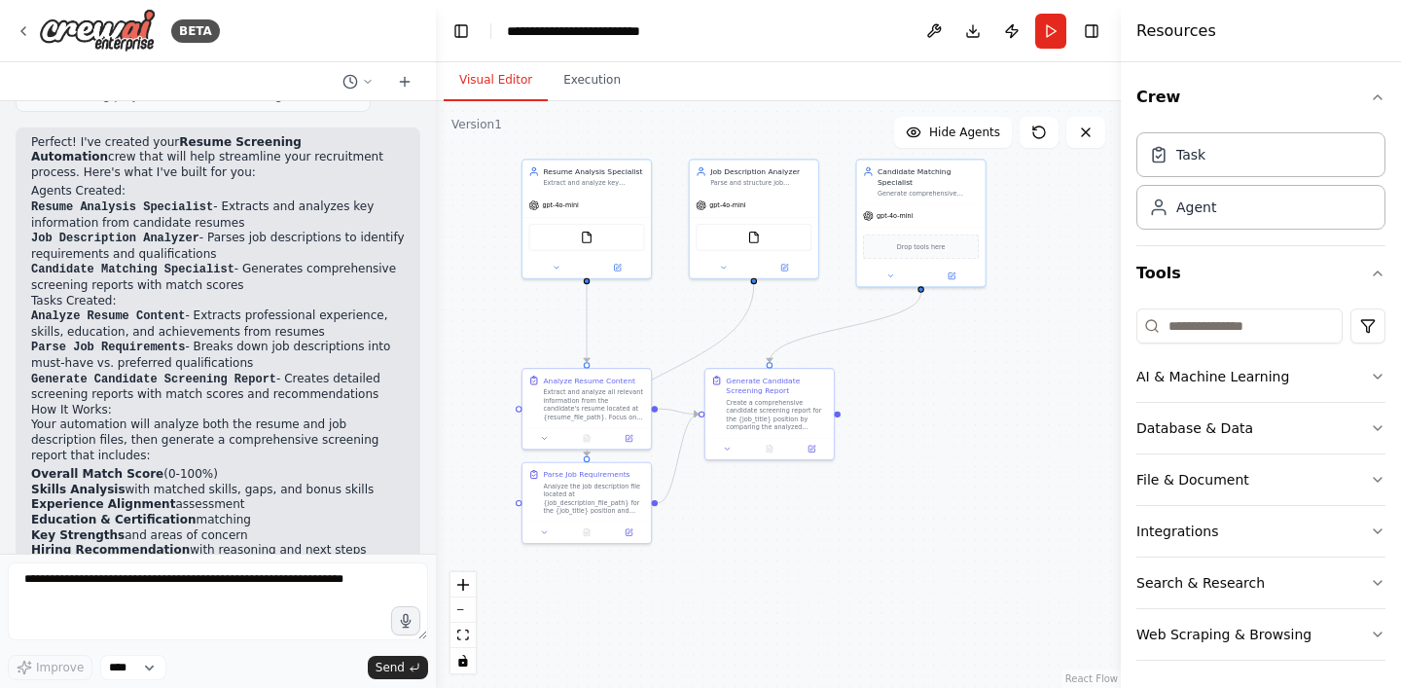
scroll to position [1351, 0]
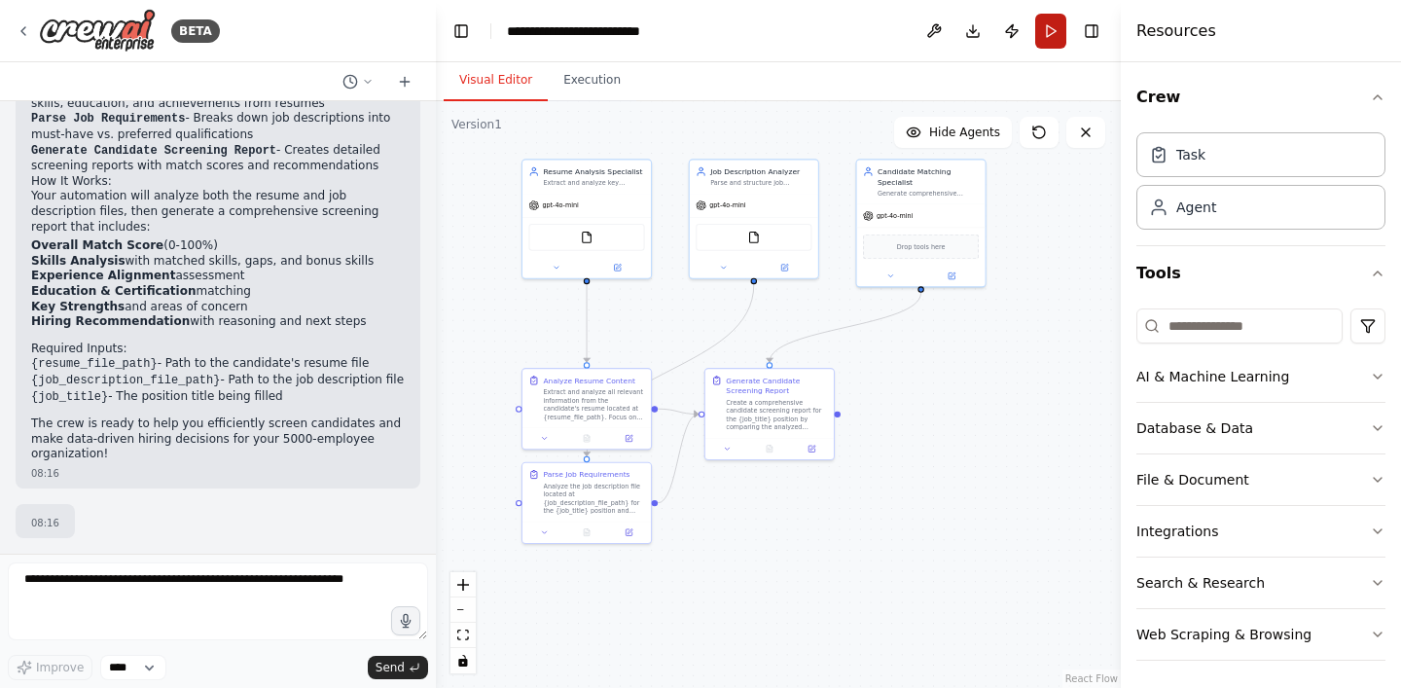
click at [1052, 39] on button "Run" at bounding box center [1050, 31] width 31 height 35
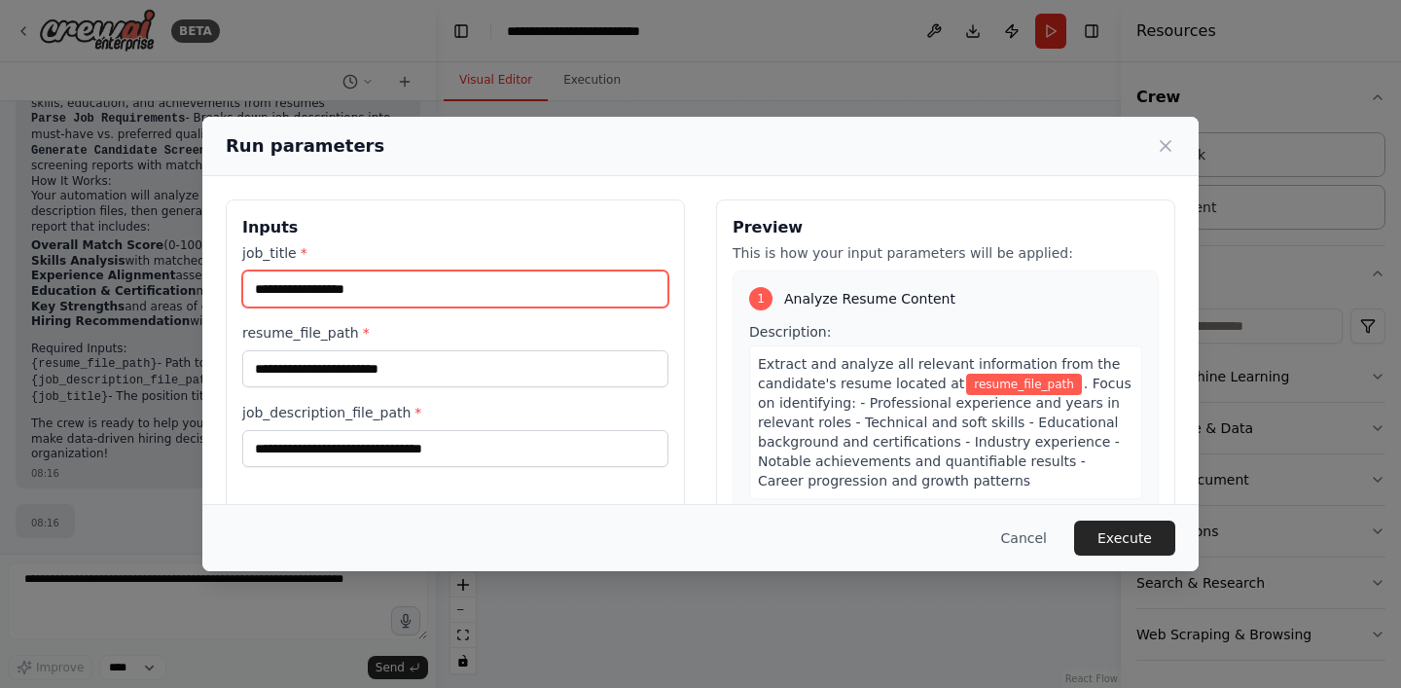
click at [375, 292] on input "job_title *" at bounding box center [455, 288] width 426 height 37
type input "**********"
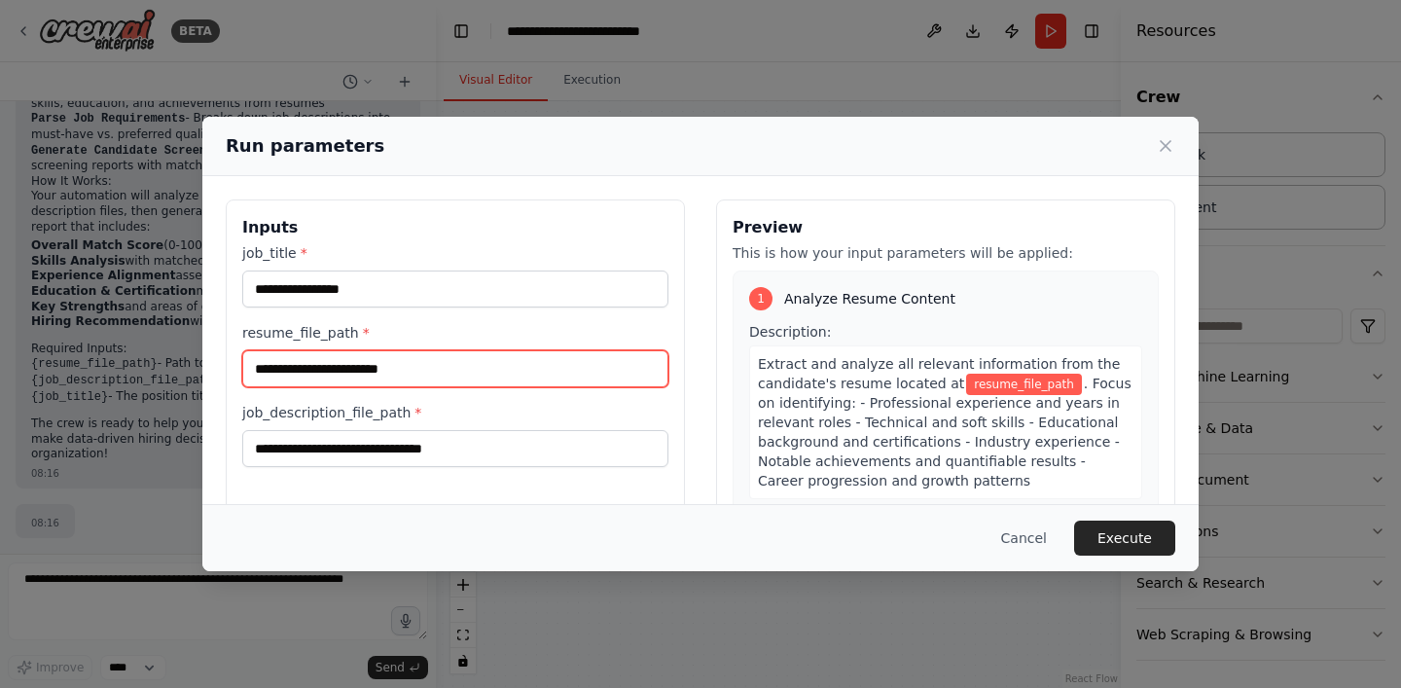
click at [345, 363] on input "resume_file_path *" at bounding box center [455, 368] width 426 height 37
type input "****"
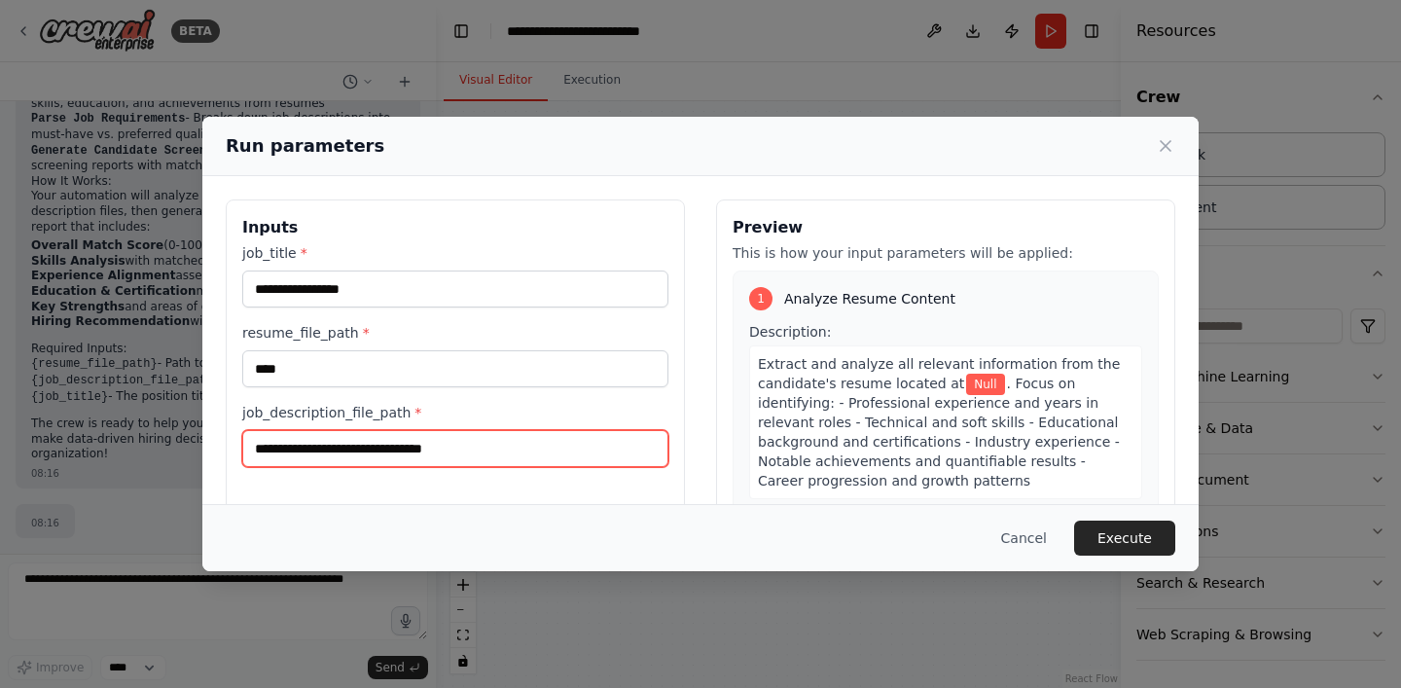
click at [455, 443] on input "job_description_file_path *" at bounding box center [455, 448] width 426 height 37
type input "****"
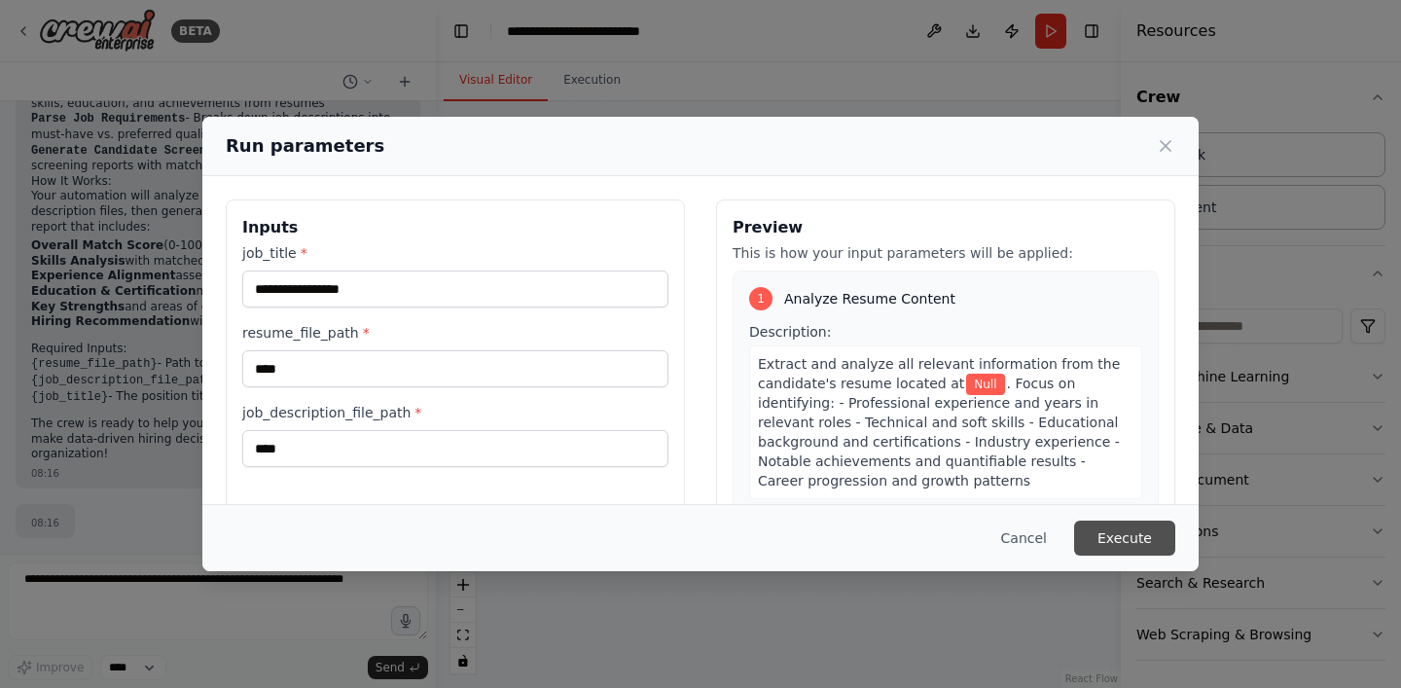
click at [1100, 542] on button "Execute" at bounding box center [1124, 538] width 101 height 35
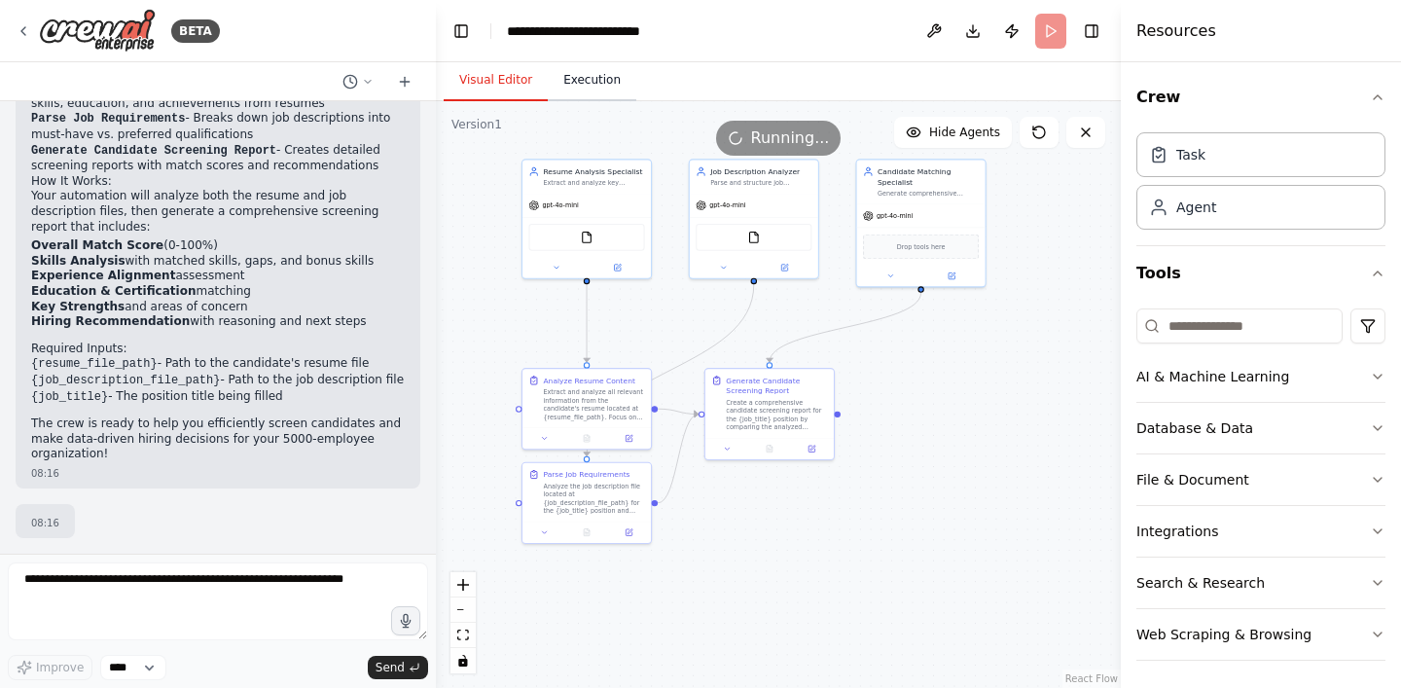
click at [593, 85] on button "Execution" at bounding box center [592, 80] width 89 height 41
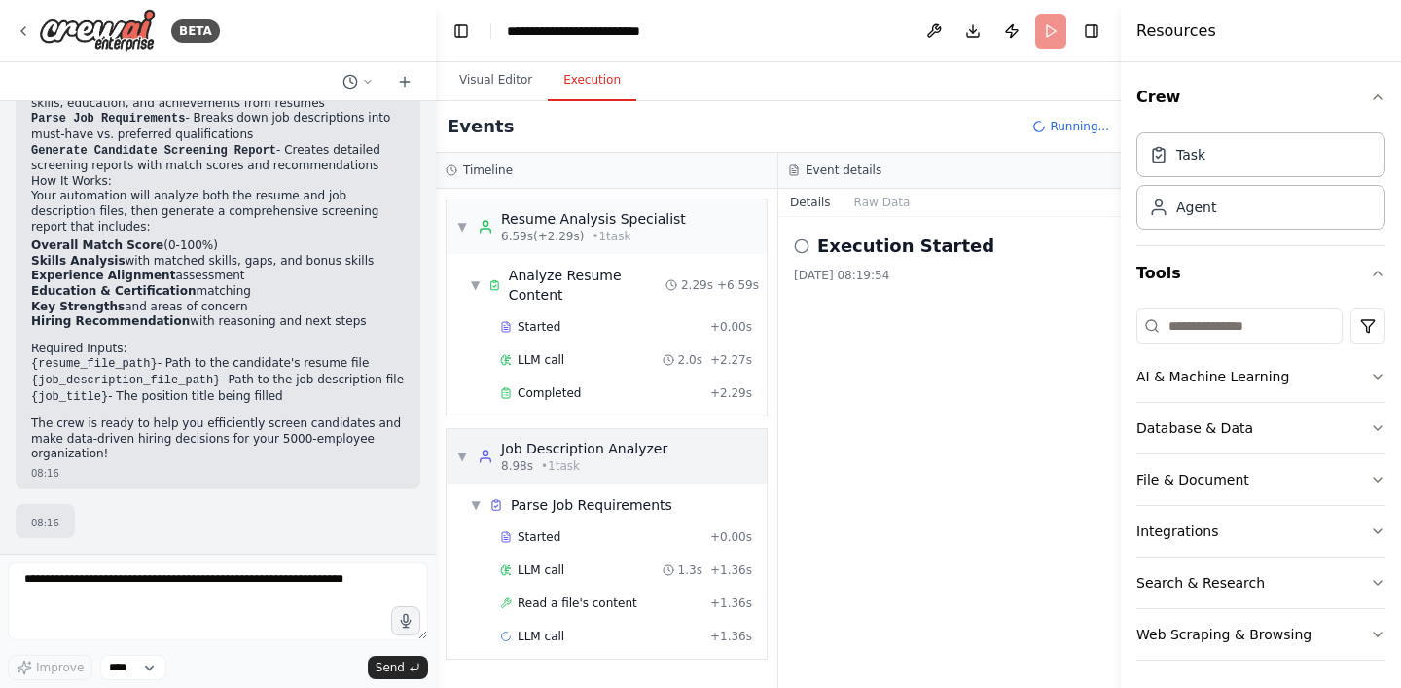
scroll to position [242, 0]
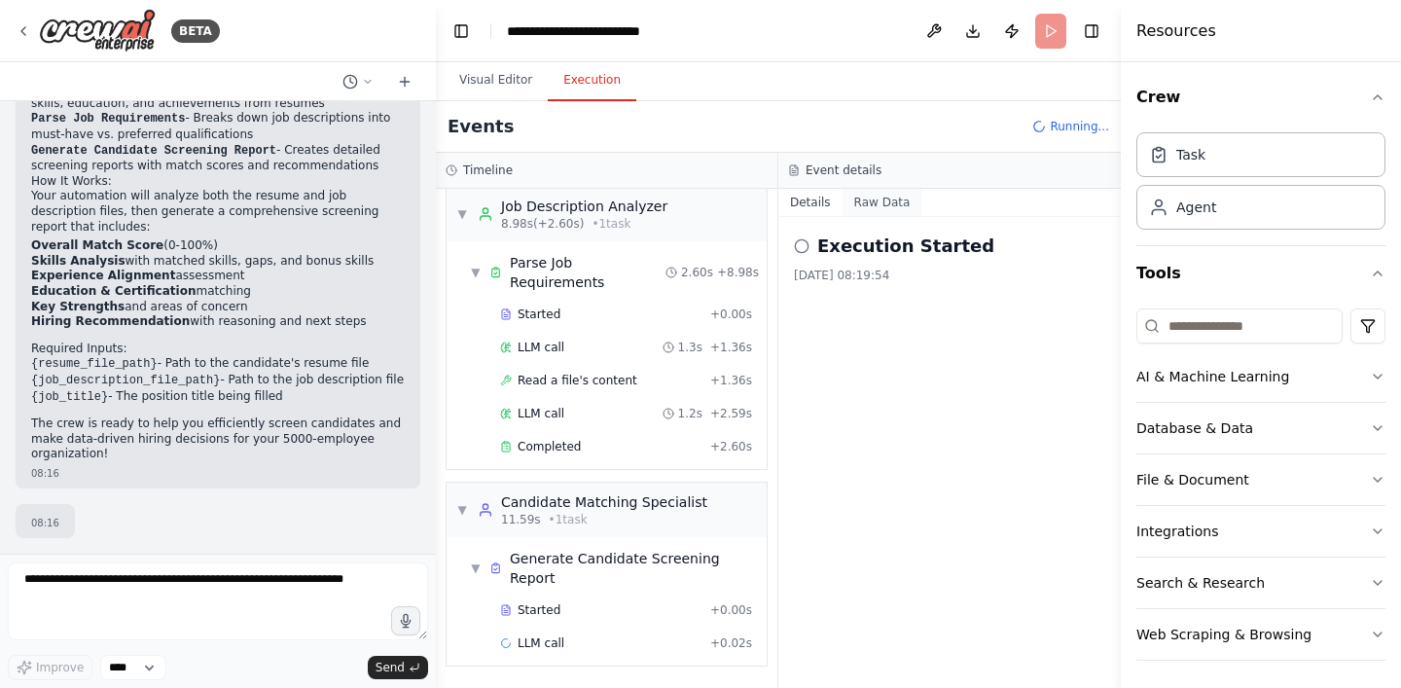
click at [859, 198] on button "Raw Data" at bounding box center [883, 202] width 80 height 27
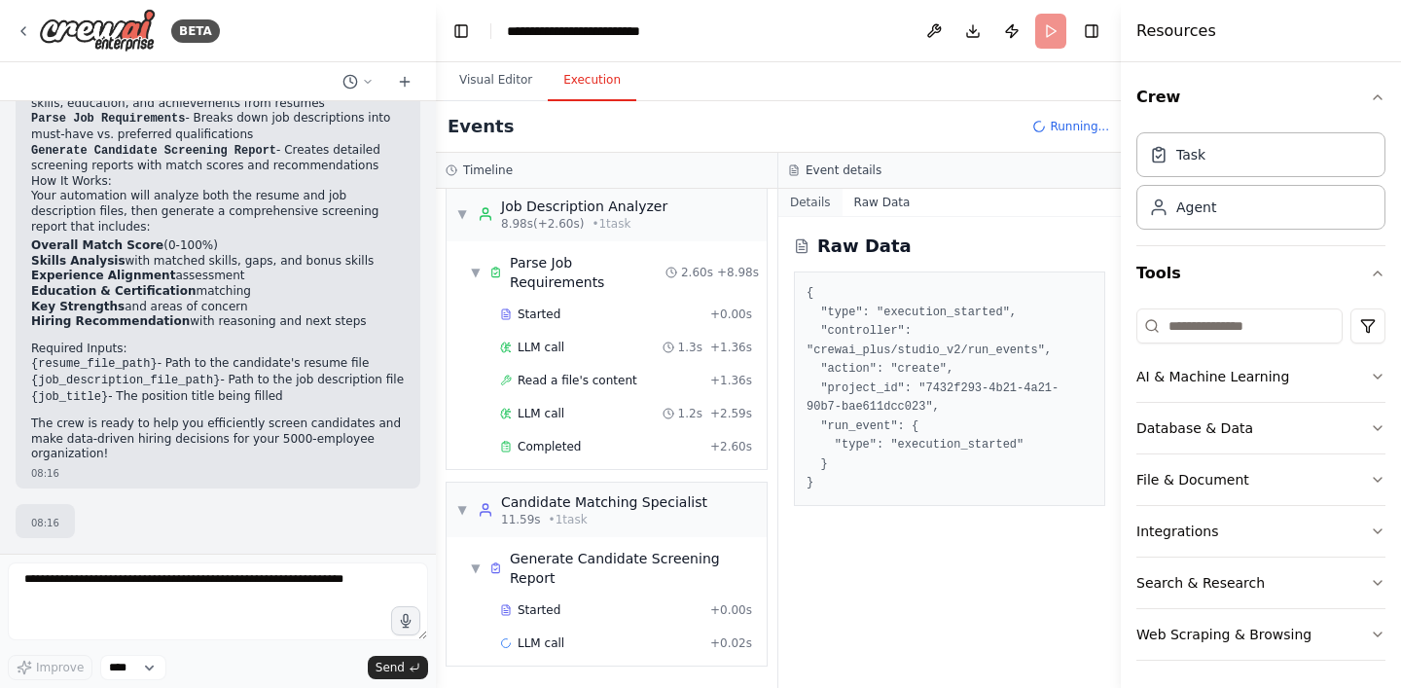
scroll to position [275, 0]
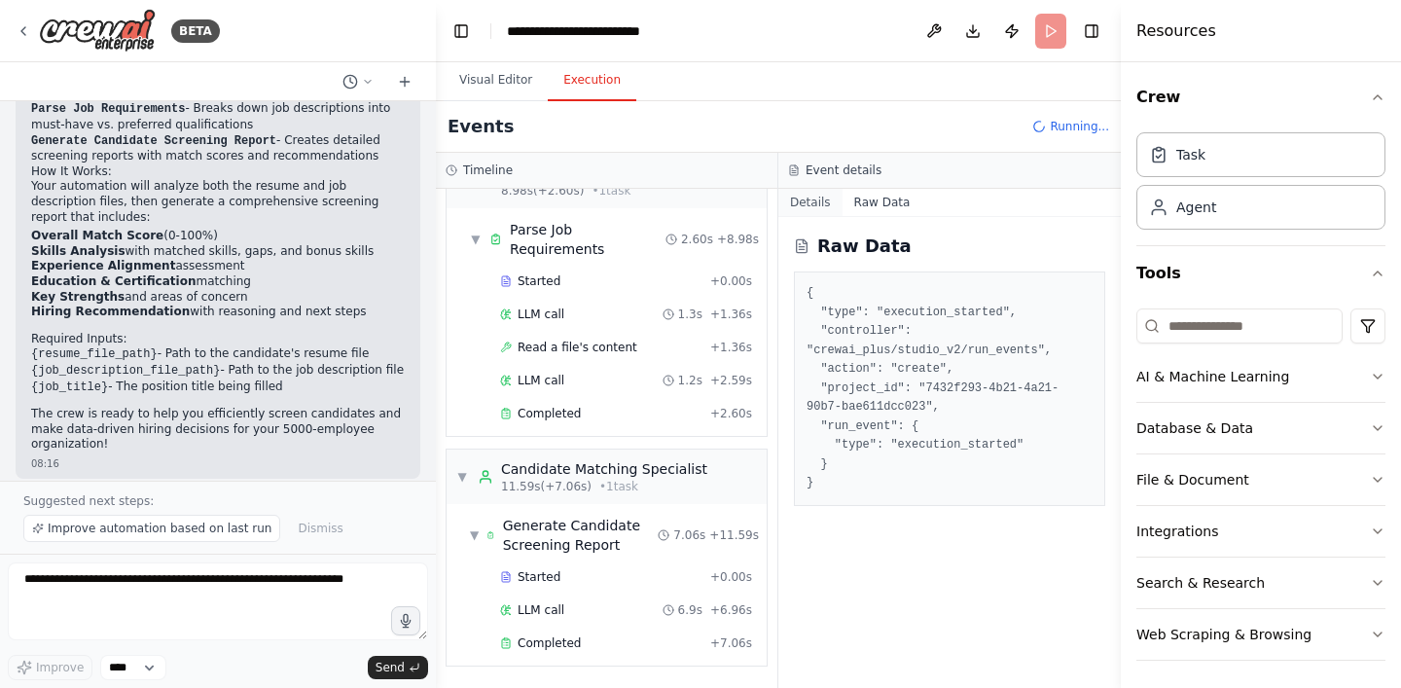
click at [803, 198] on button "Details" at bounding box center [810, 202] width 64 height 27
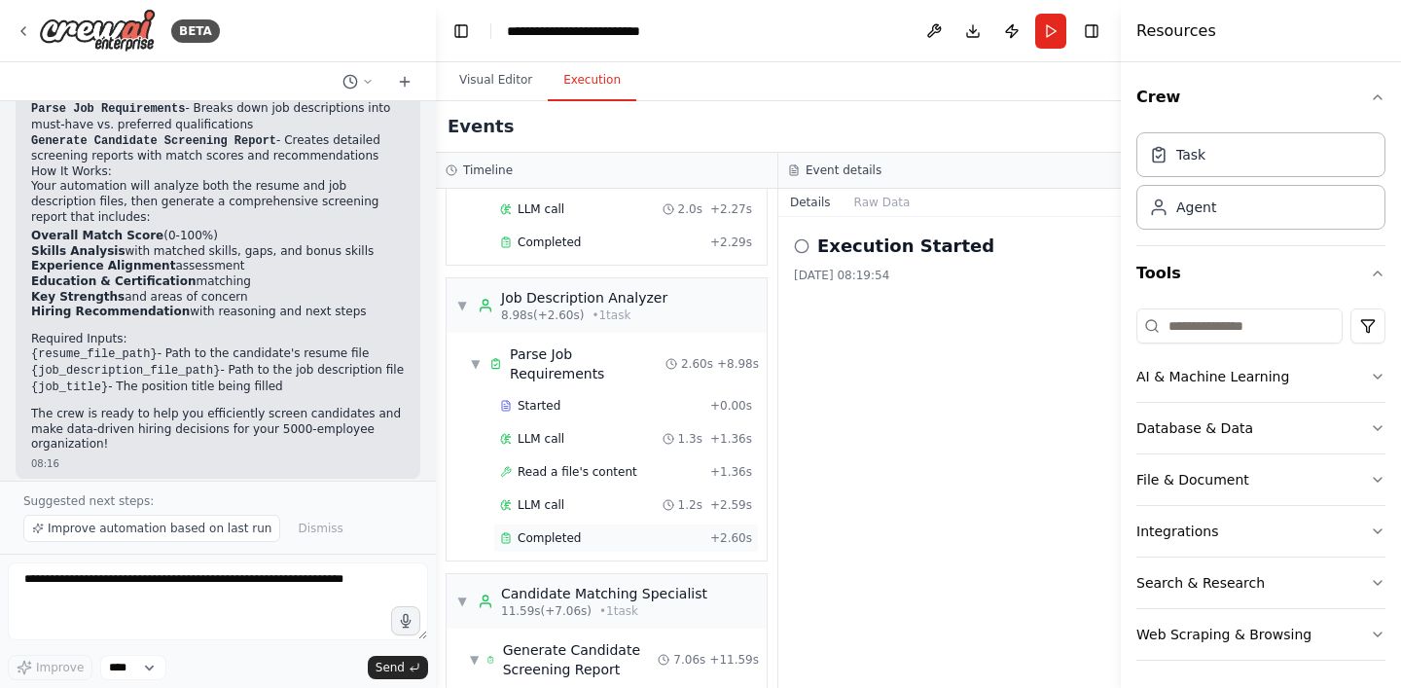
scroll to position [0, 0]
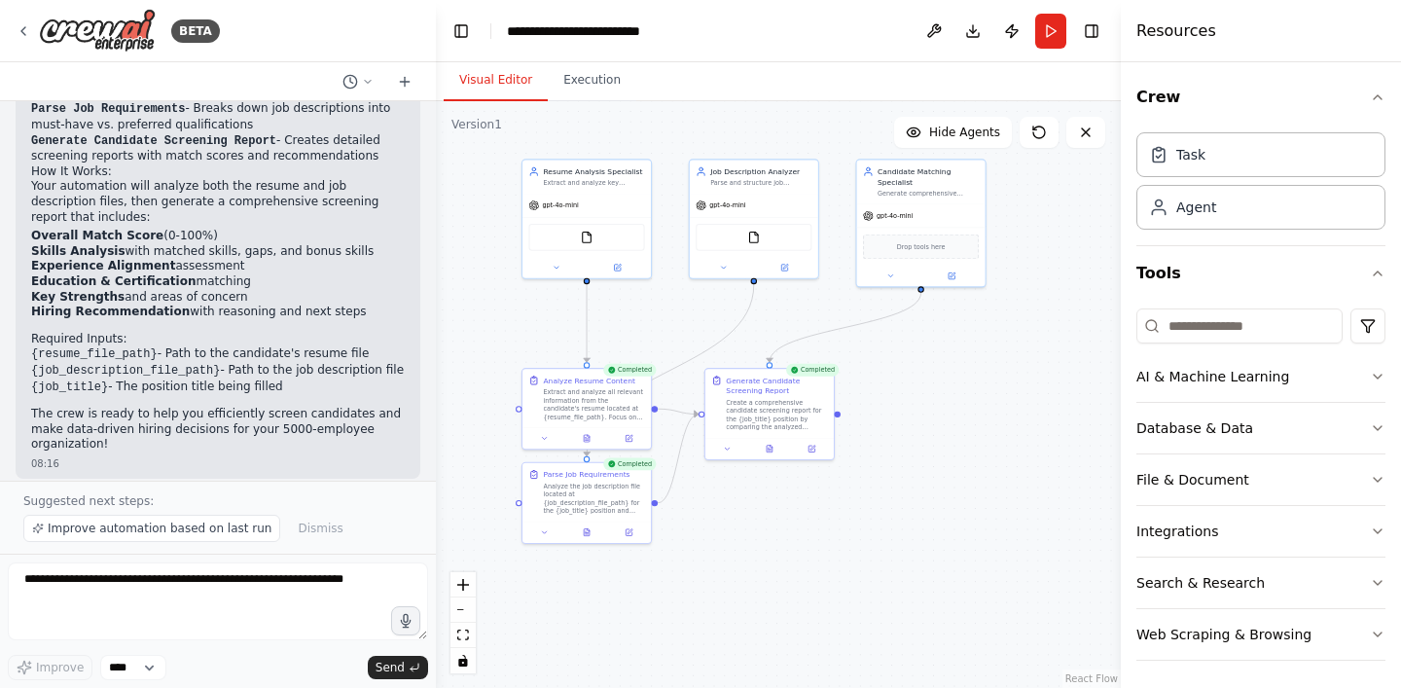
click at [493, 91] on button "Visual Editor" at bounding box center [496, 80] width 104 height 41
click at [587, 440] on icon at bounding box center [587, 436] width 9 height 9
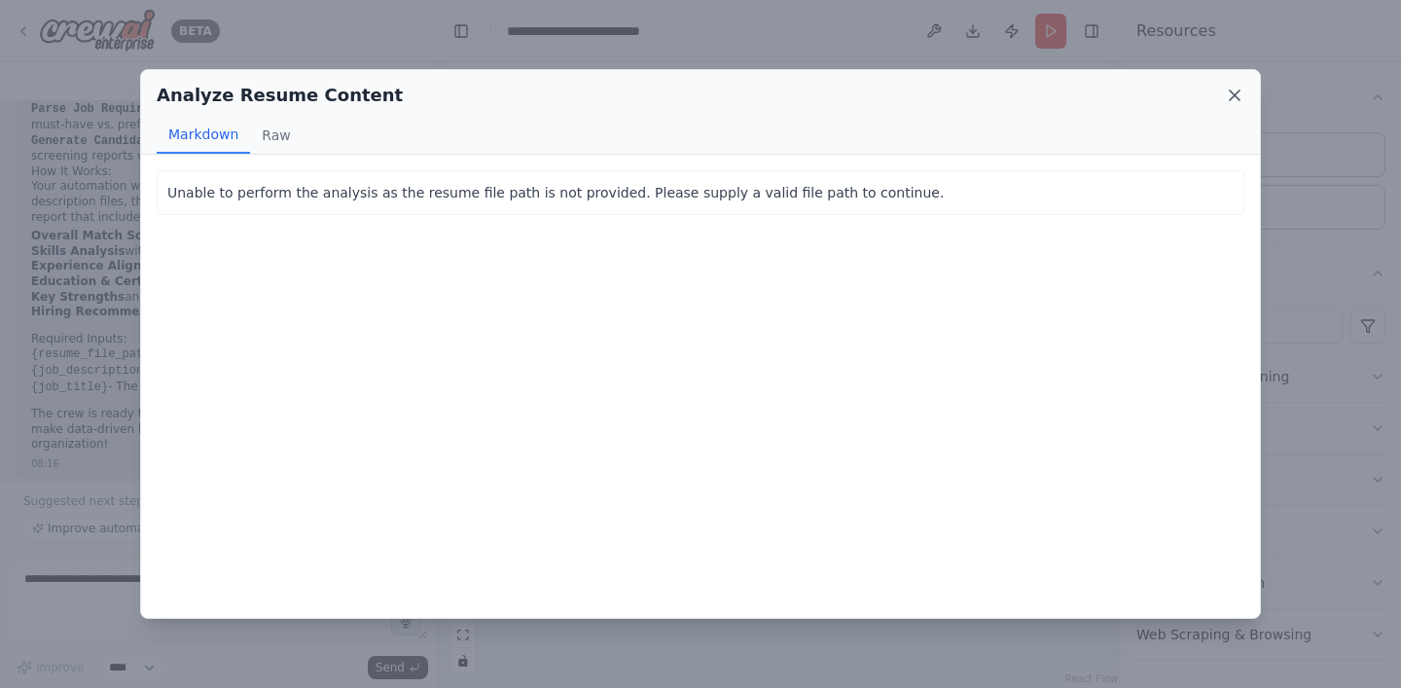
click at [1226, 92] on icon at bounding box center [1234, 95] width 19 height 19
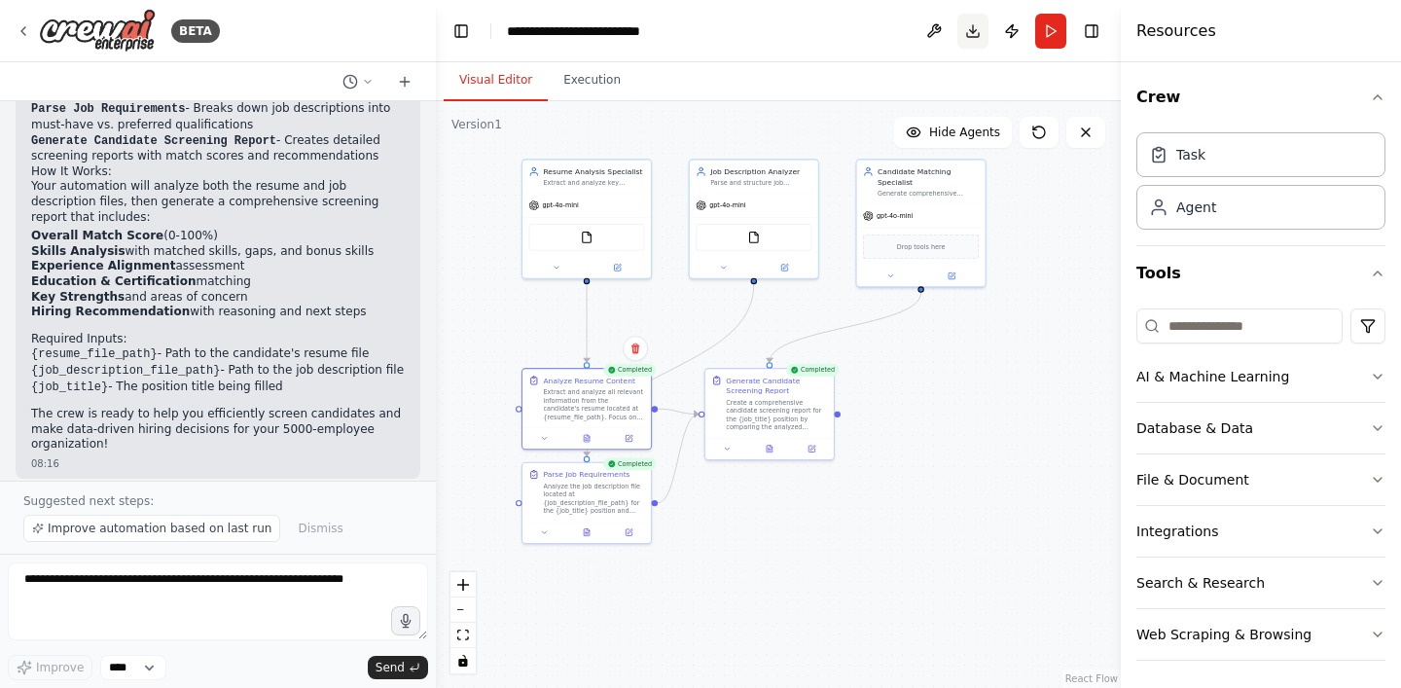
click at [972, 31] on button "Download" at bounding box center [972, 31] width 31 height 35
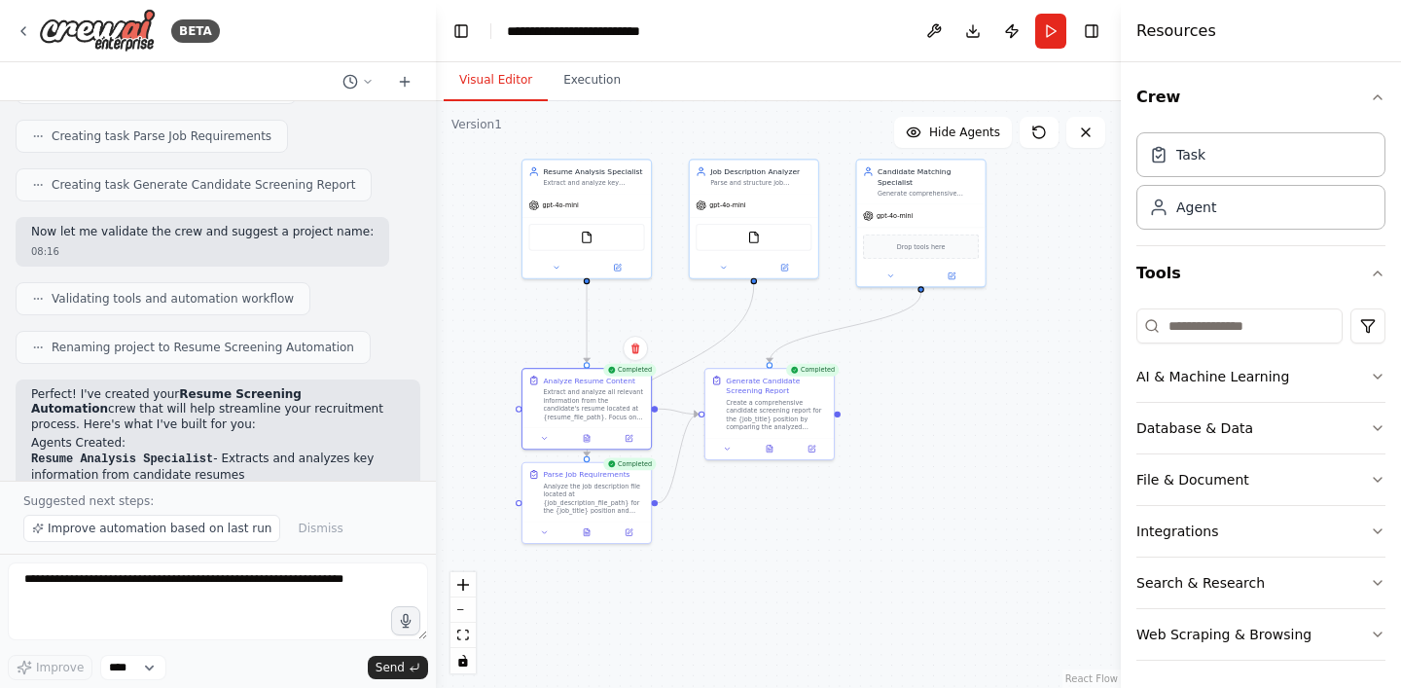
scroll to position [706, 0]
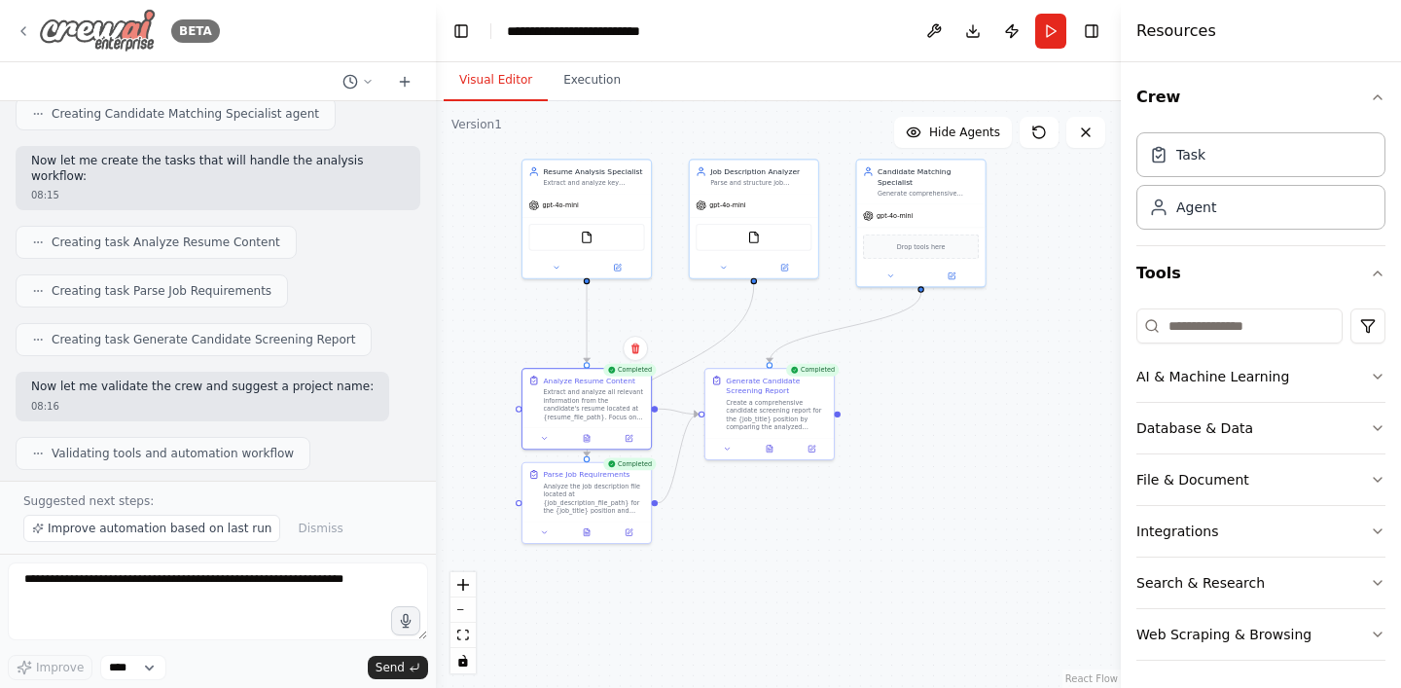
click at [82, 29] on img at bounding box center [97, 31] width 117 height 44
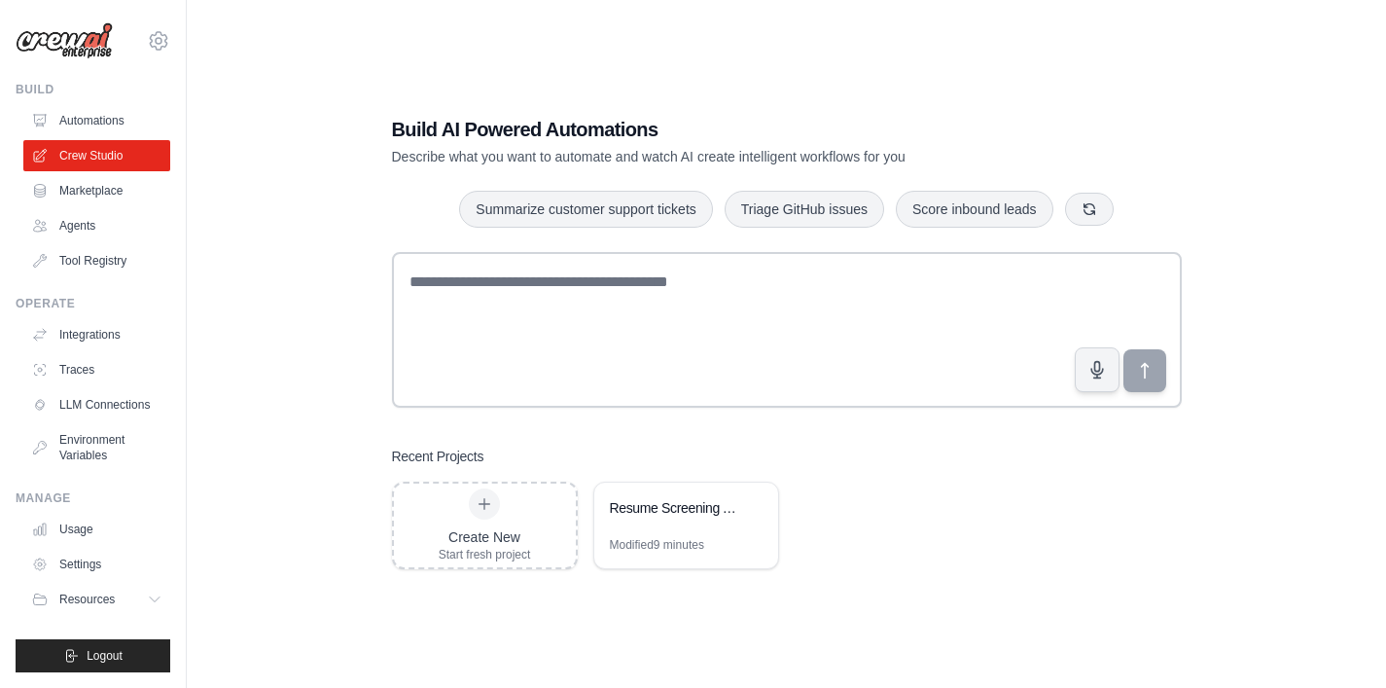
scroll to position [39, 0]
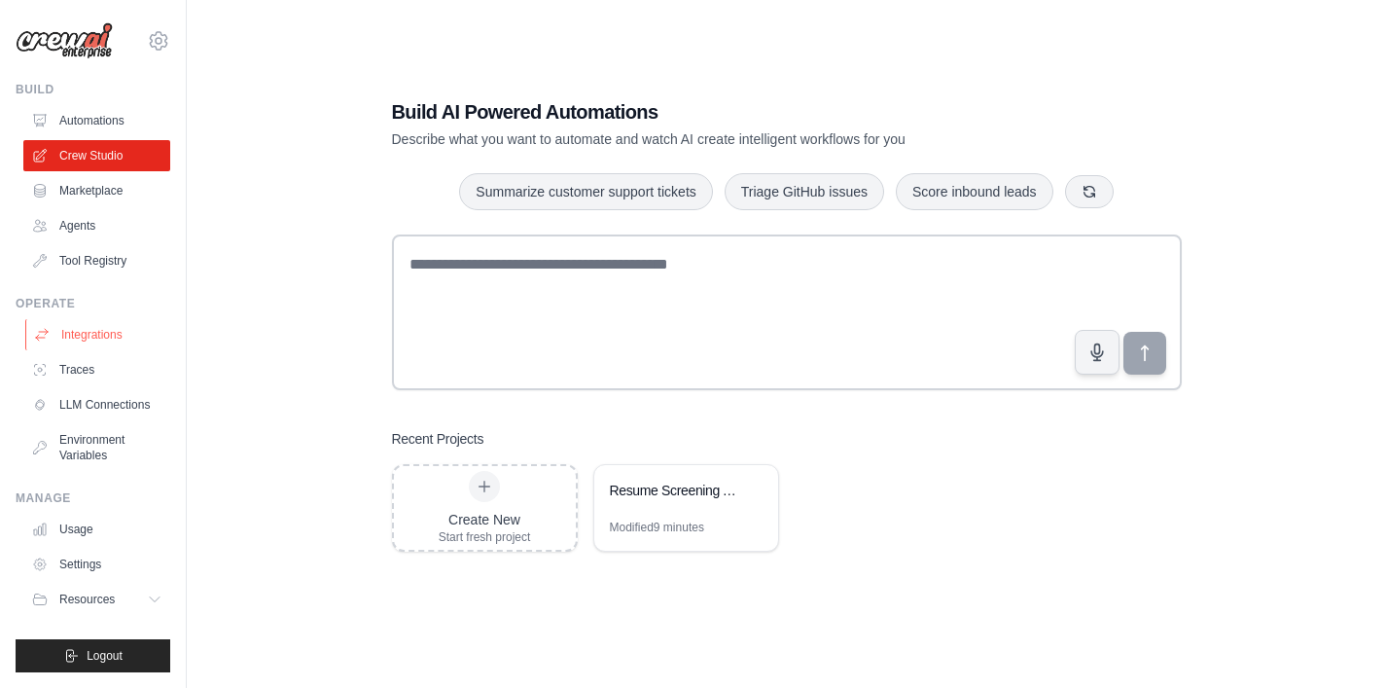
click at [91, 342] on link "Integrations" at bounding box center [98, 334] width 147 height 31
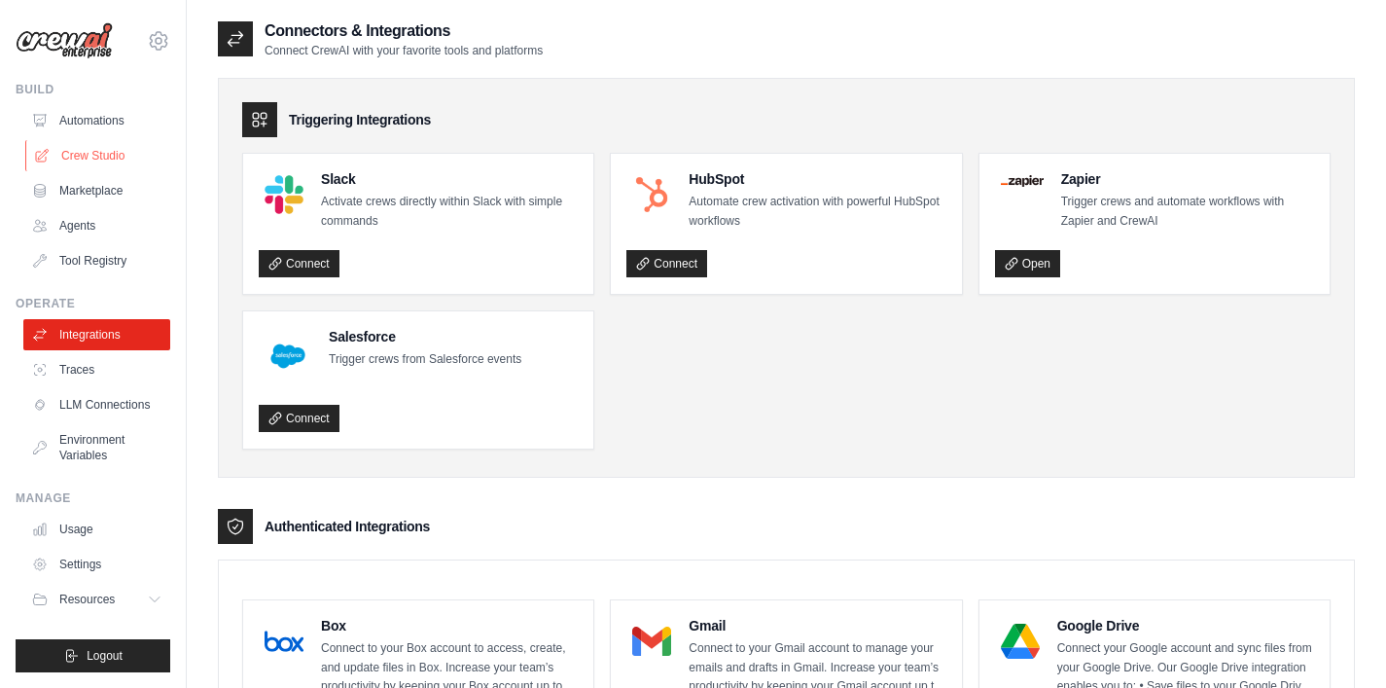
click at [93, 159] on link "Crew Studio" at bounding box center [98, 155] width 147 height 31
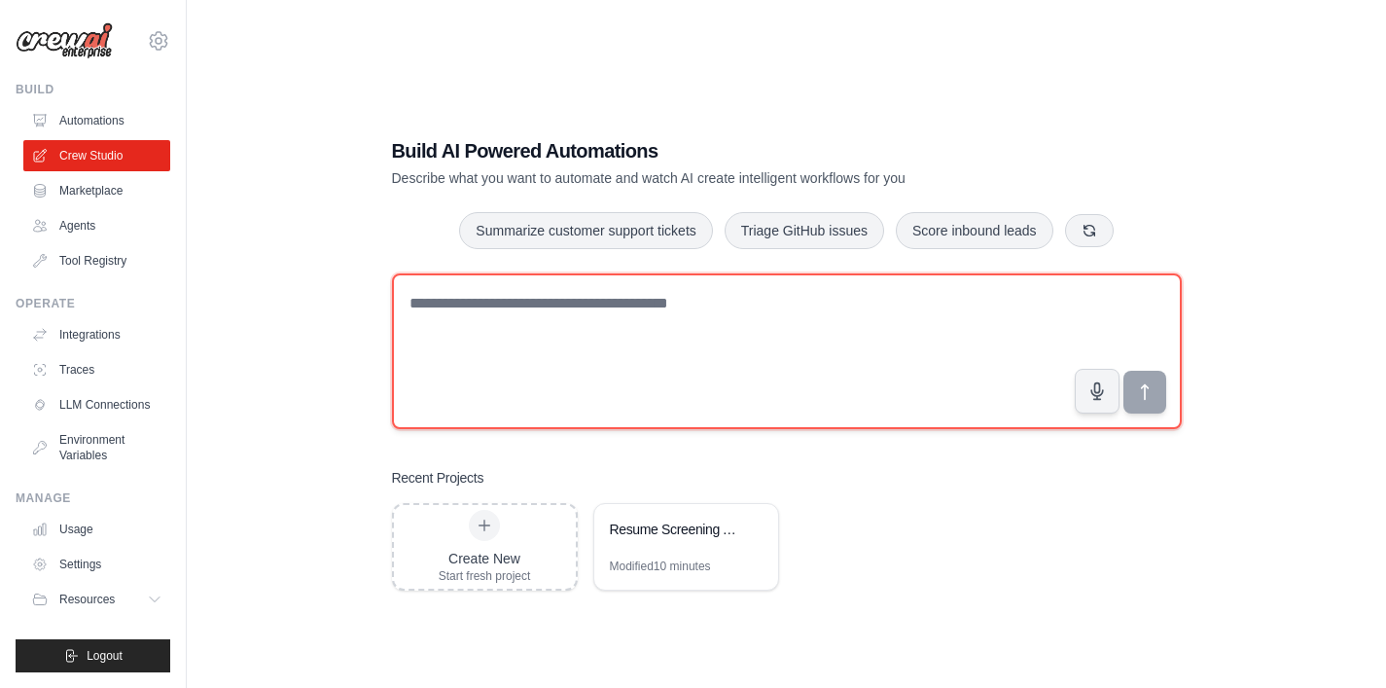
click at [774, 314] on textarea at bounding box center [787, 351] width 790 height 156
type textarea "*"
